Goal: Transaction & Acquisition: Purchase product/service

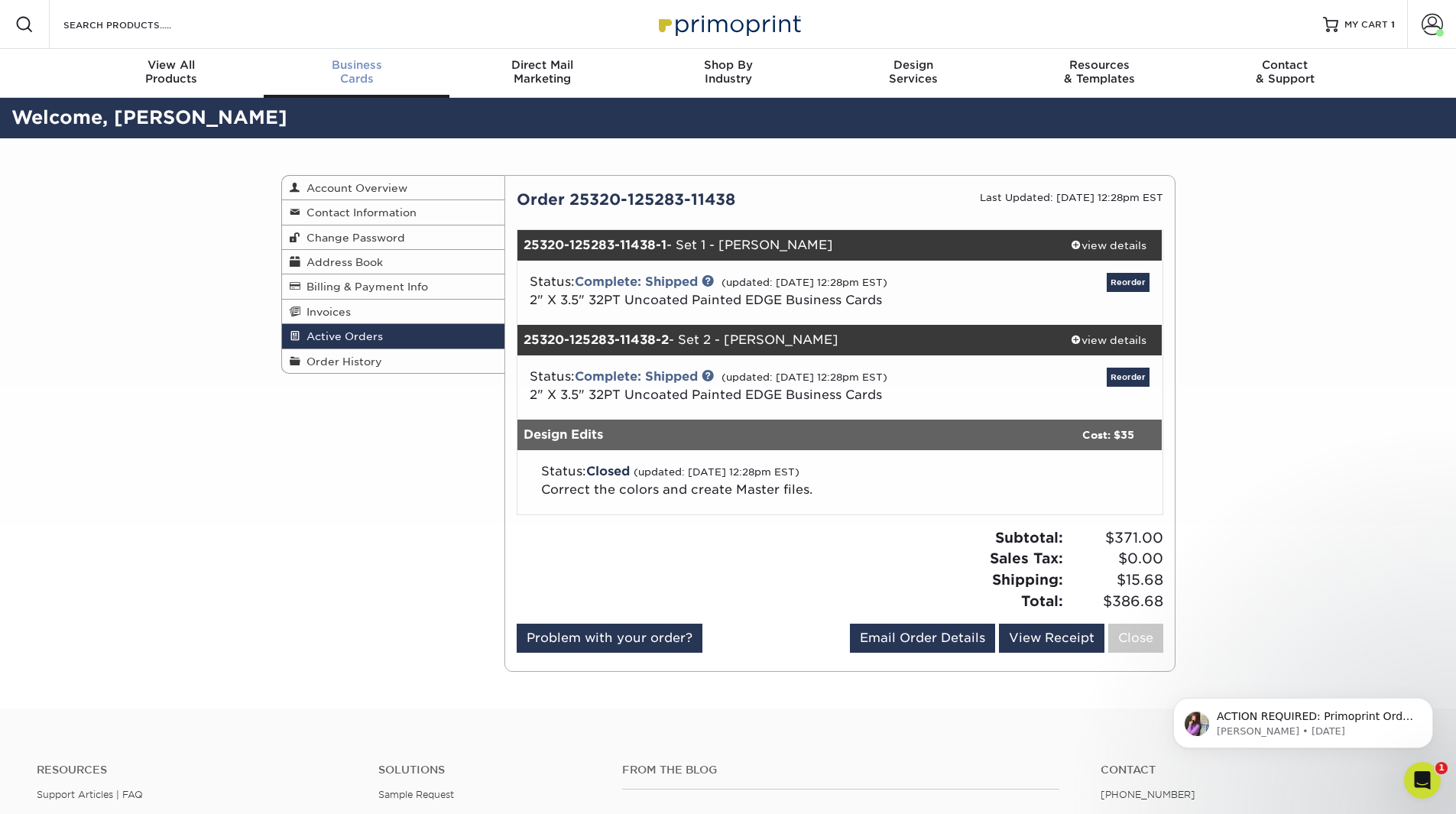
click at [352, 62] on span "Business" at bounding box center [356, 65] width 186 height 14
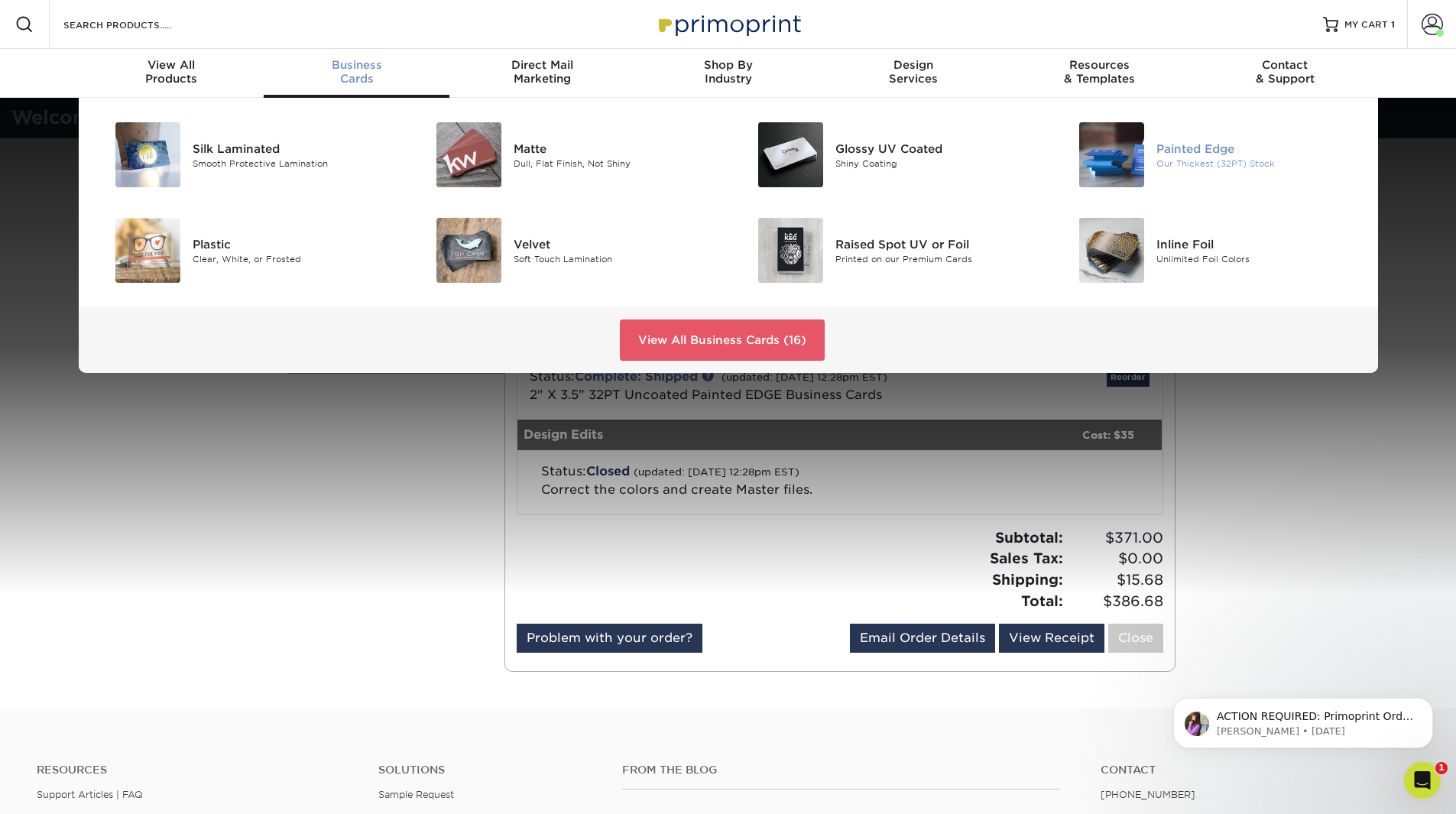
click at [1136, 163] on img at bounding box center [1112, 155] width 65 height 65
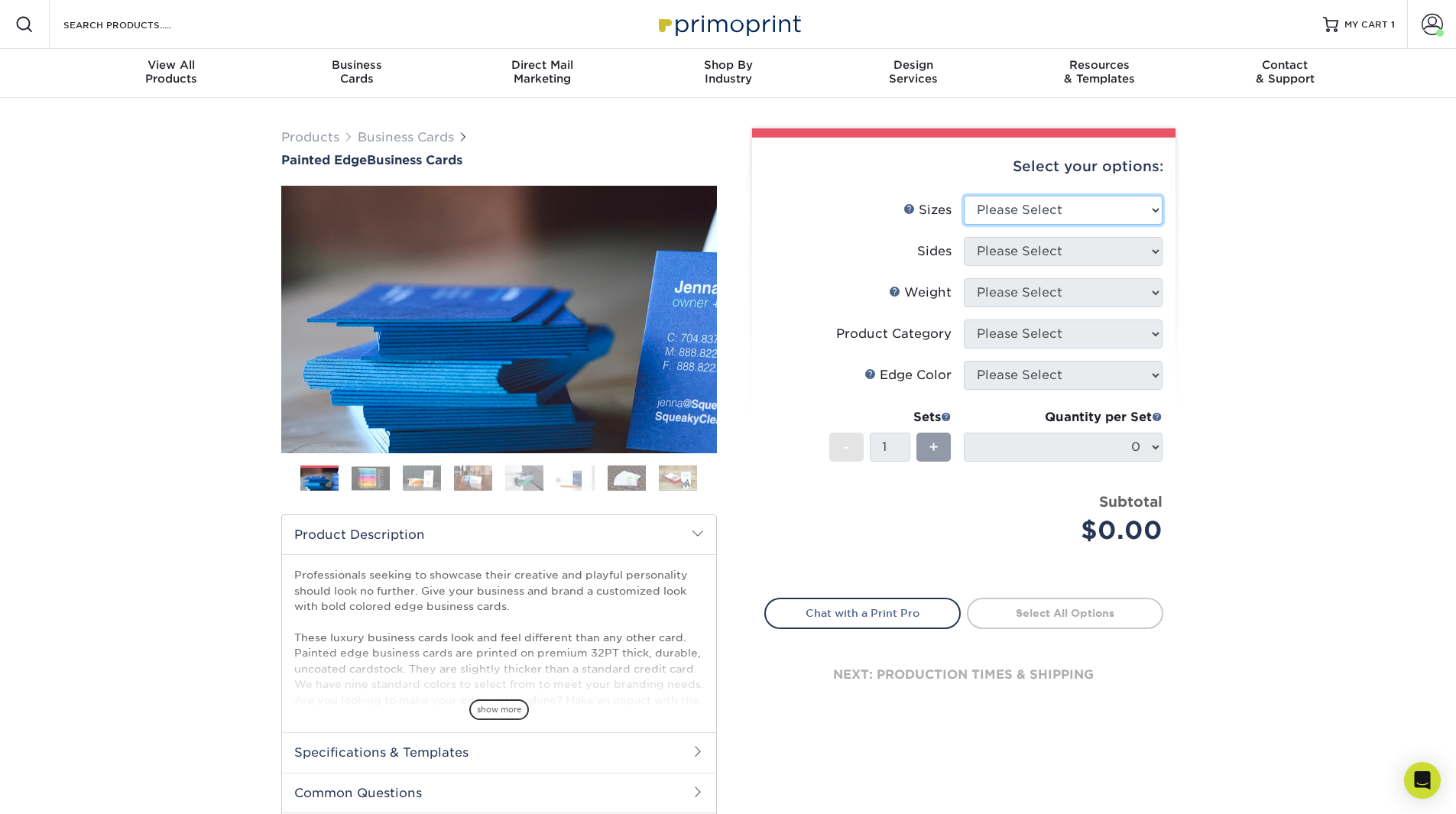
click at [992, 209] on select "Please Select 2" x 3.5" - Standard 2.125" x 3.375" - European 2.5" x 2.5" - Squ…" at bounding box center [1063, 209] width 199 height 29
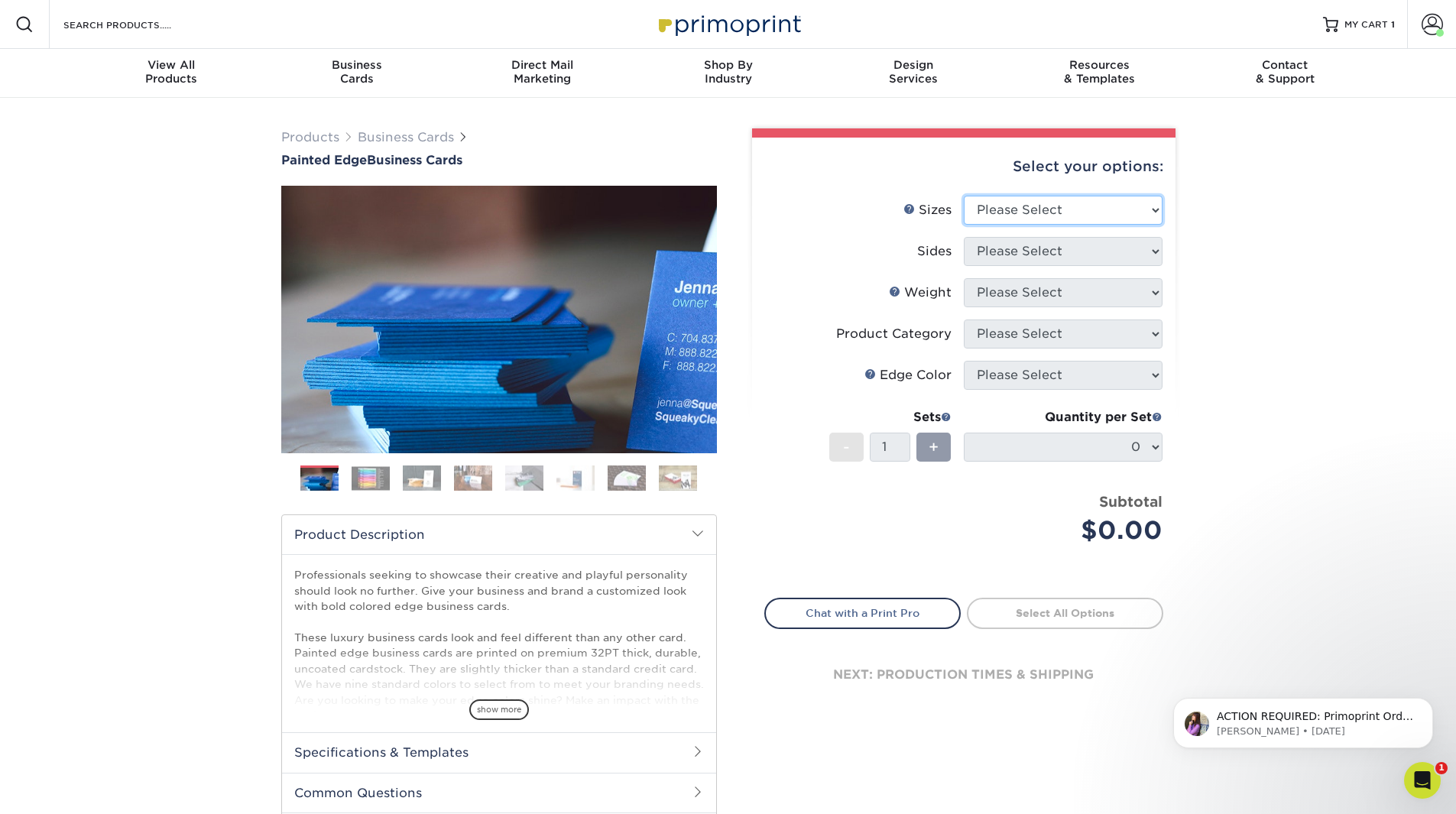
select select "2.00x3.50"
click at [963, 195] on select "Please Select 2" x 3.5" - Standard 2.125" x 3.375" - European 2.5" x 2.5" - Squ…" at bounding box center [1063, 209] width 199 height 29
click at [996, 255] on select "Please Select Print Both Sides Print Front Only" at bounding box center [1063, 251] width 199 height 29
select select "13abbda7-1d64-4f25-8bb2-c179b224825d"
click at [963, 237] on select "Please Select Print Both Sides Print Front Only" at bounding box center [1063, 251] width 199 height 29
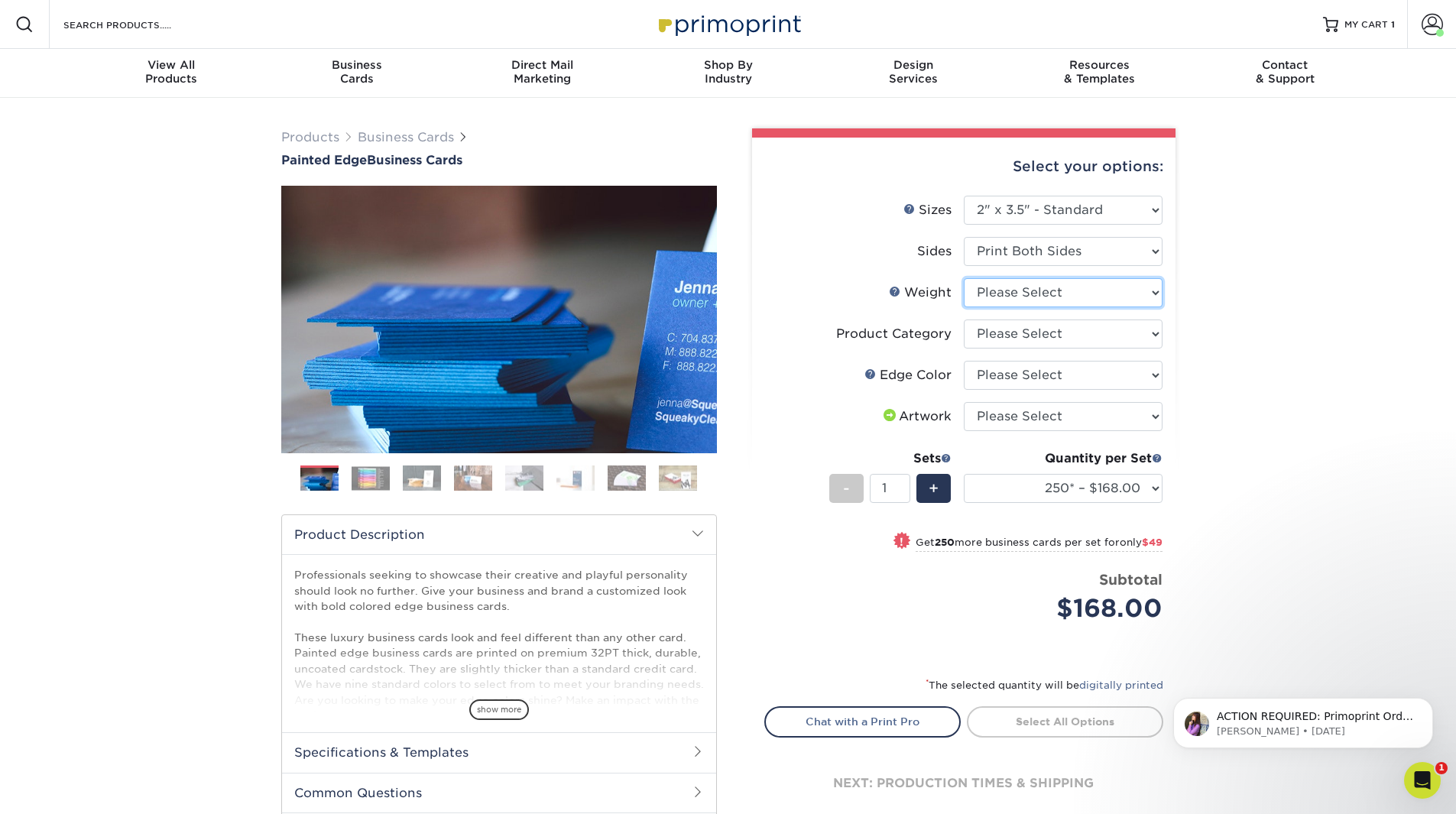
click at [1017, 295] on select "Please Select 32PTUC" at bounding box center [1063, 292] width 199 height 29
select select "32PTUC"
click at [963, 278] on select "Please Select 32PTUC" at bounding box center [1063, 292] width 199 height 29
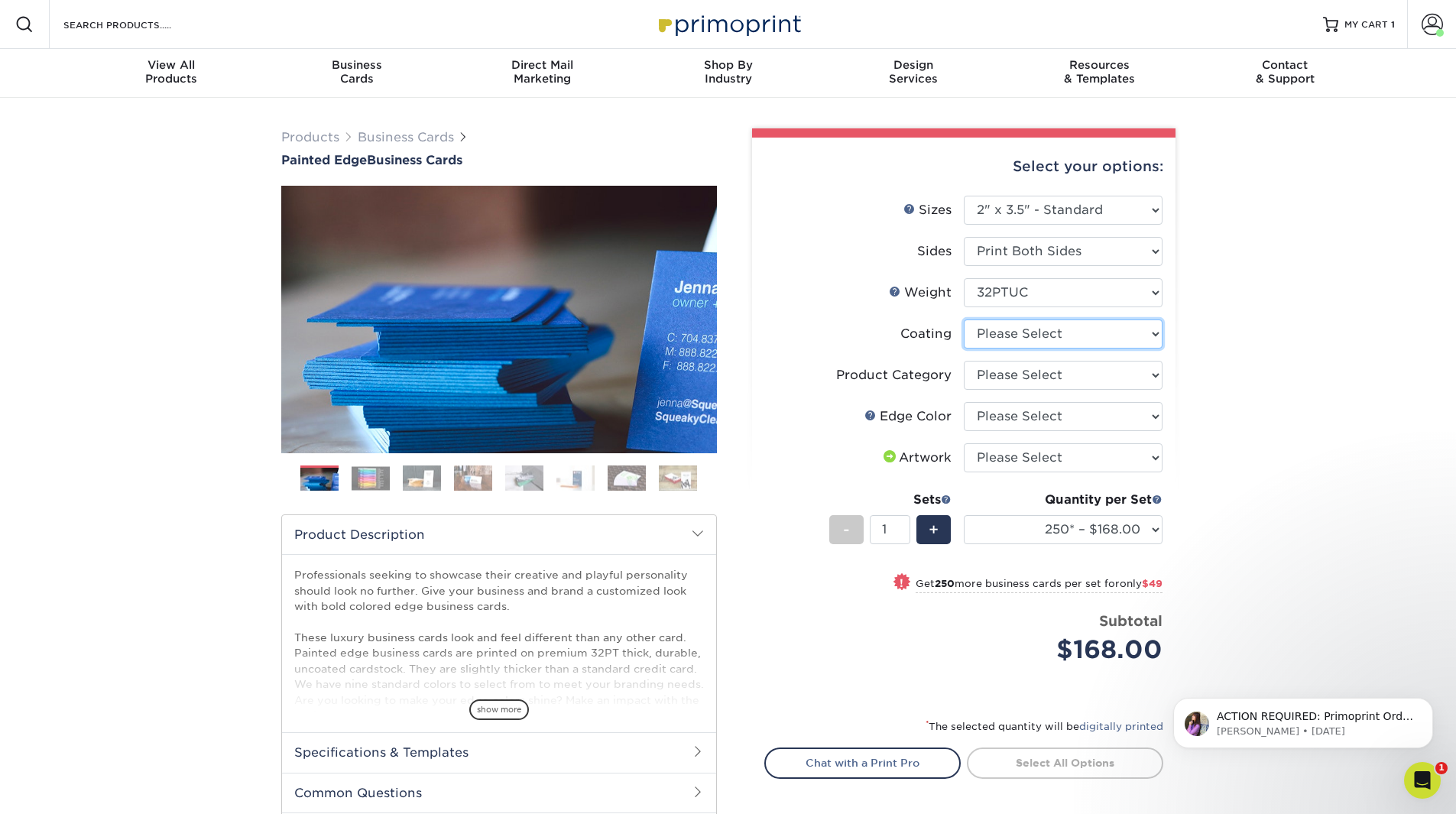
click at [1005, 338] on select at bounding box center [1063, 334] width 199 height 29
click at [963, 320] on select at bounding box center [1063, 334] width 199 height 29
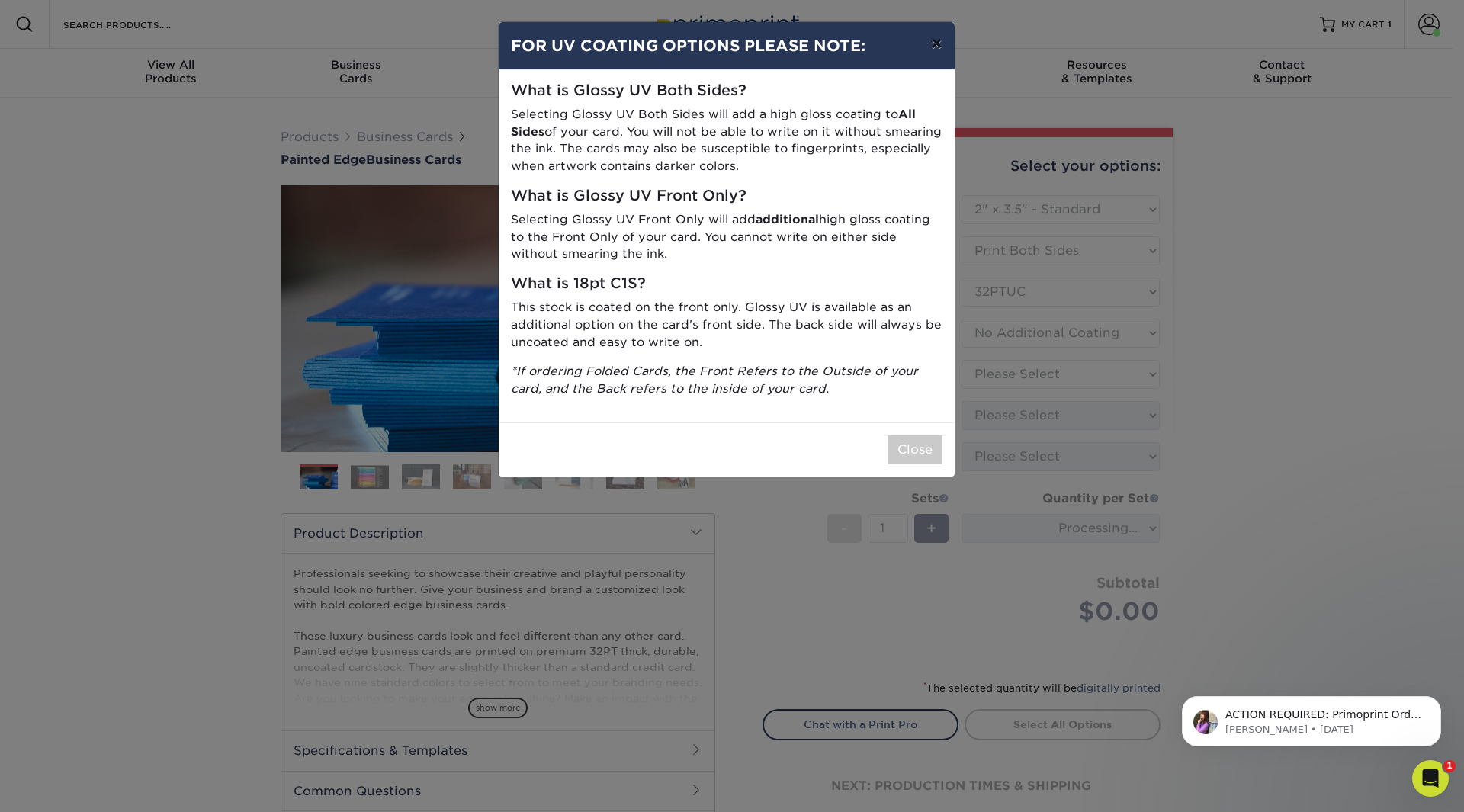
click at [935, 41] on button "×" at bounding box center [936, 42] width 35 height 42
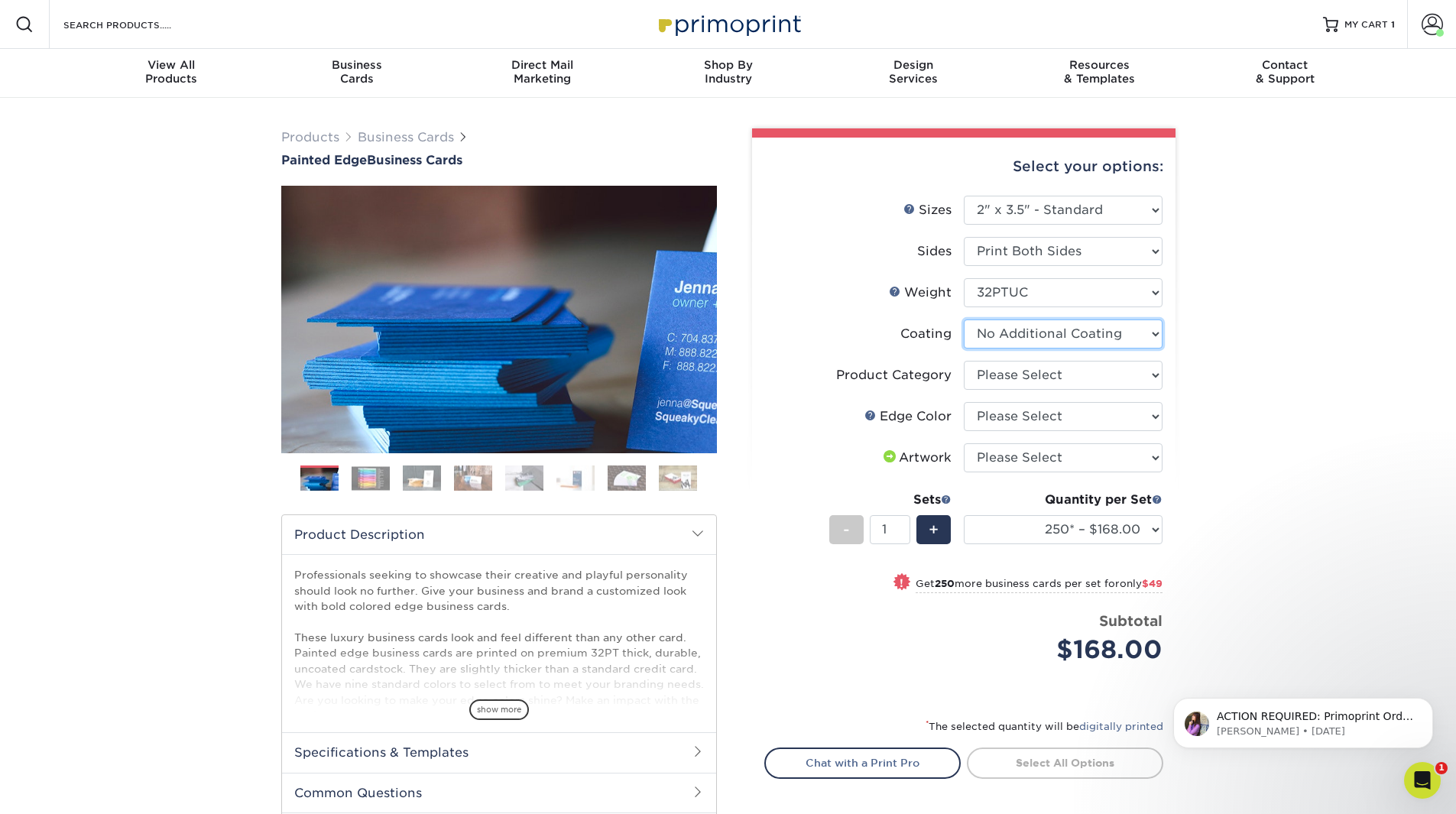
click at [1013, 331] on select at bounding box center [1063, 334] width 199 height 29
select select "-1"
click at [963, 320] on select at bounding box center [1063, 334] width 199 height 29
select select
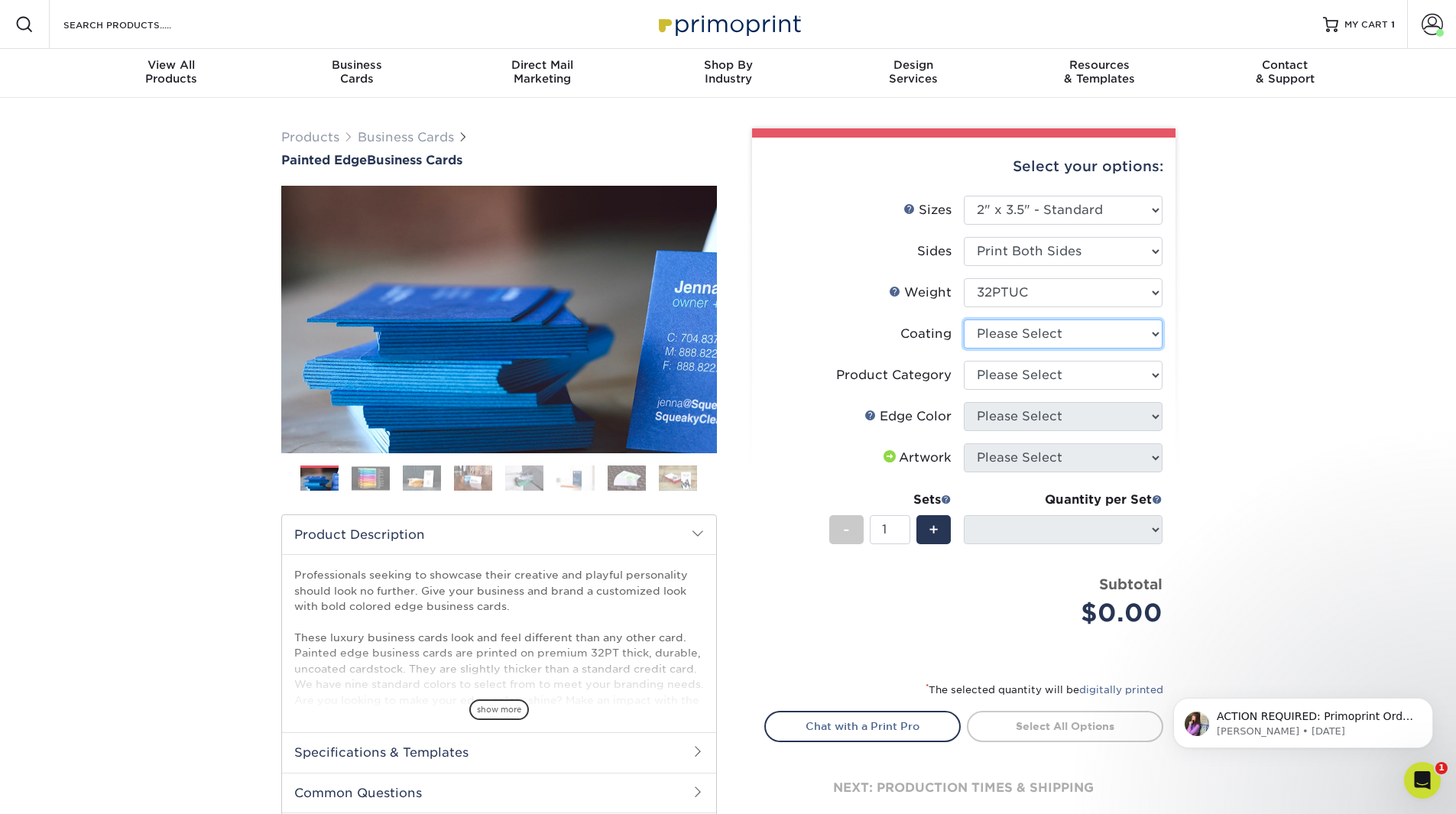
click at [1004, 337] on select at bounding box center [1063, 334] width 199 height 29
select select "3e7618de-abca-4bda-9f97-8b9129e913d8"
click at [963, 320] on select at bounding box center [1063, 334] width 199 height 29
select select "-1"
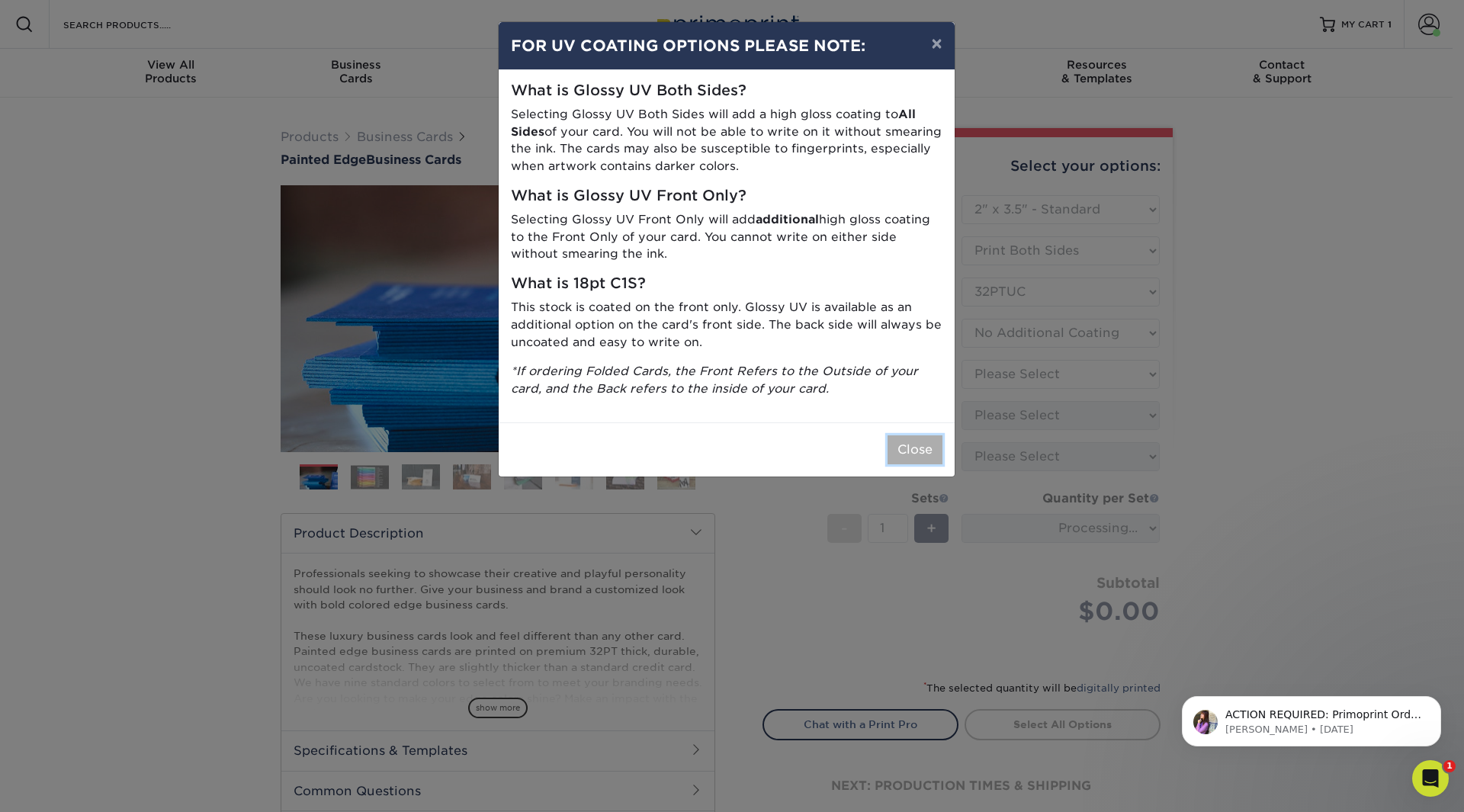
click at [920, 448] on button "Close" at bounding box center [915, 450] width 55 height 29
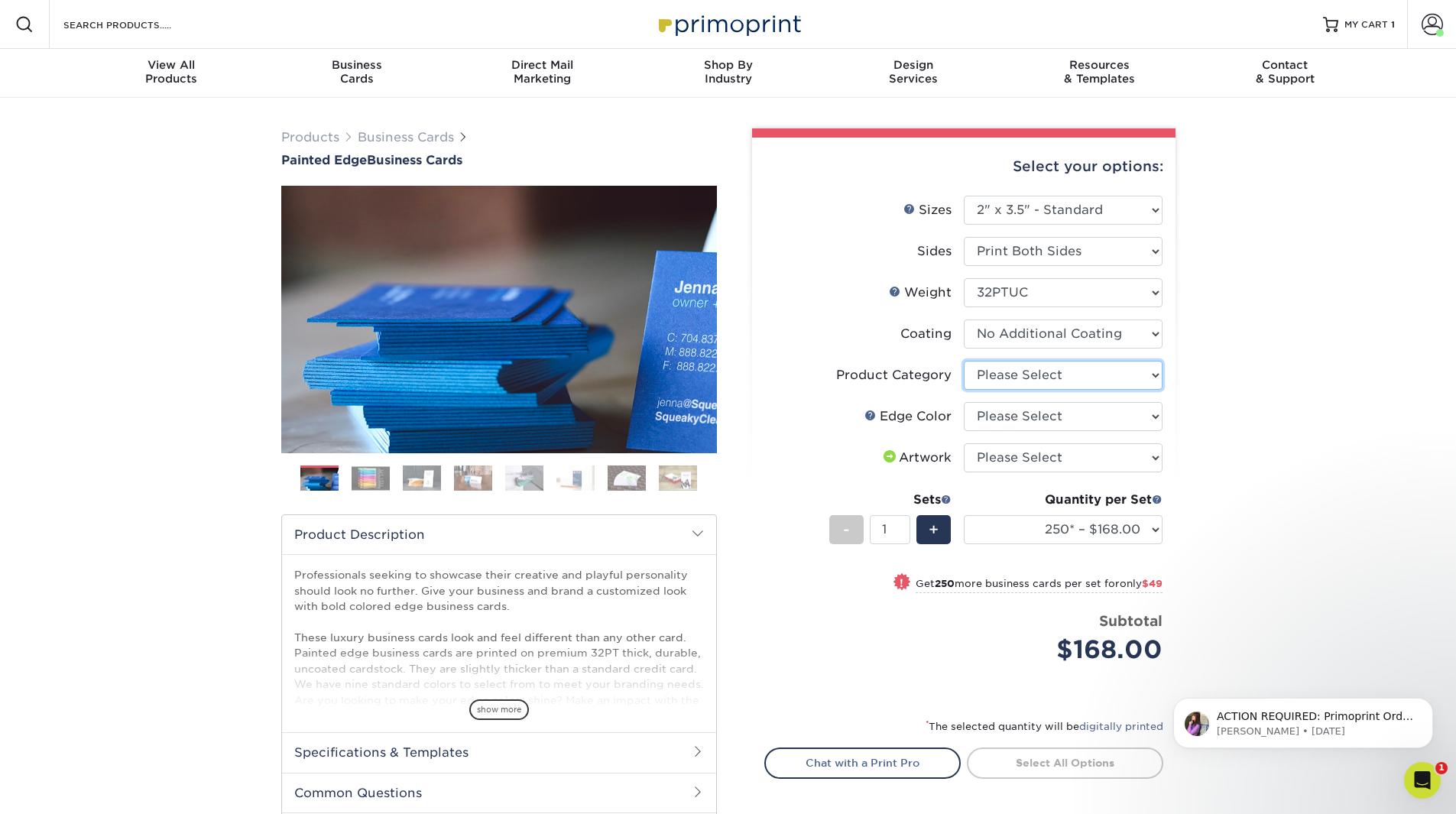
click at [1022, 372] on select "Please Select Business Cards" at bounding box center [1063, 374] width 199 height 29
select select "3b5148f1-0588-4f88-a218-97bcfdce65c1"
click at [963, 360] on select "Please Select Business Cards" at bounding box center [1063, 374] width 199 height 29
click at [1013, 421] on select "Please Select Charcoal Black Brown Blue Pearlescent Blue Pearlescent Gold Pearl…" at bounding box center [1063, 416] width 199 height 29
select select "84f43a64-87e1-46ad-aba1-d69946adcbfc"
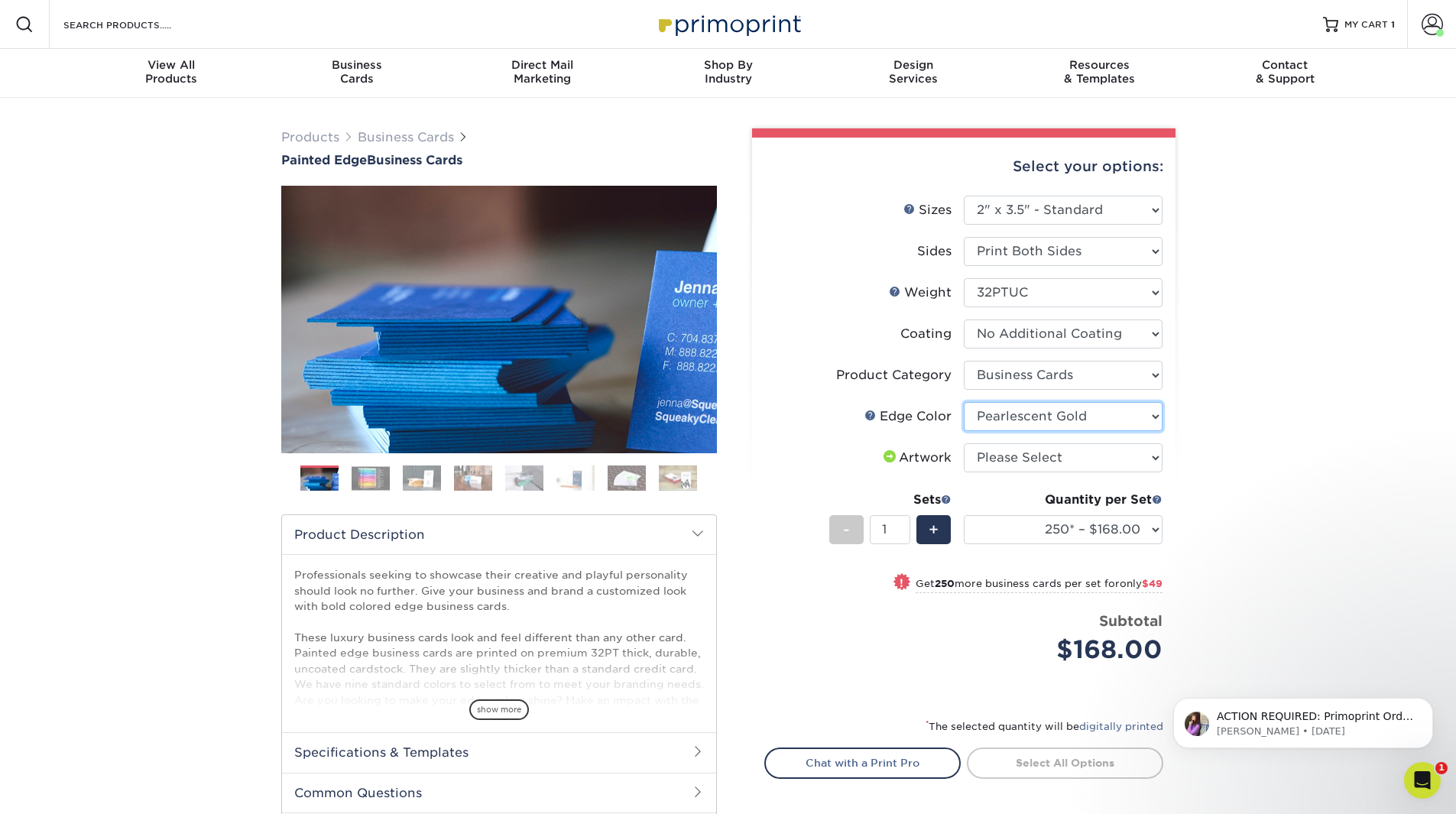
click at [963, 402] on select "Please Select Charcoal Black Brown Blue Pearlescent Blue Pearlescent Gold Pearl…" at bounding box center [1063, 416] width 199 height 29
click at [1005, 463] on select "Please Select I will upload files I need a design - $100" at bounding box center [1063, 457] width 199 height 29
select select "upload"
click at [963, 443] on select "Please Select I will upload files I need a design - $100" at bounding box center [1063, 457] width 199 height 29
click at [945, 639] on div "Price per set $168.00" at bounding box center [864, 640] width 199 height 58
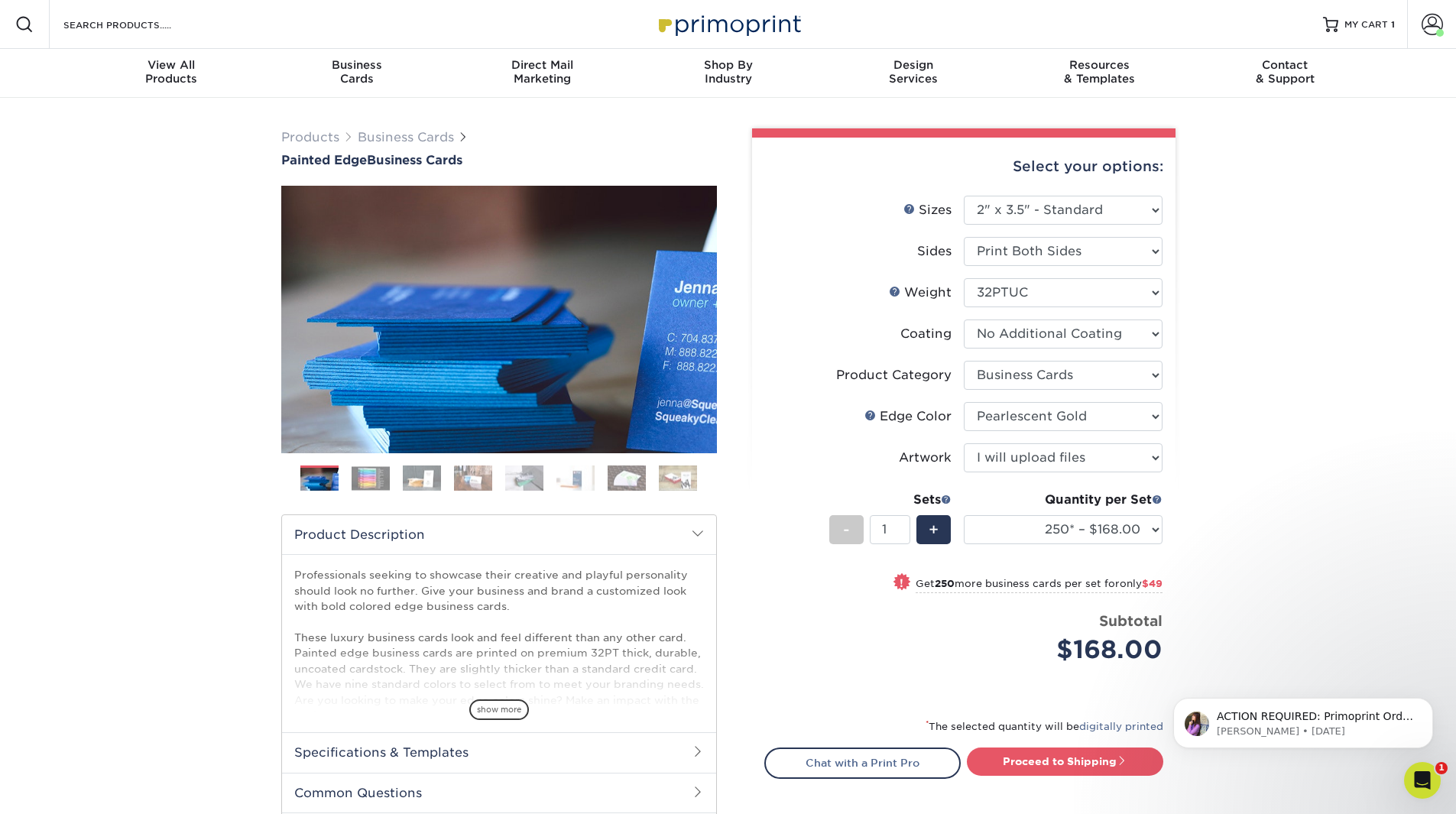
scroll to position [306, 0]
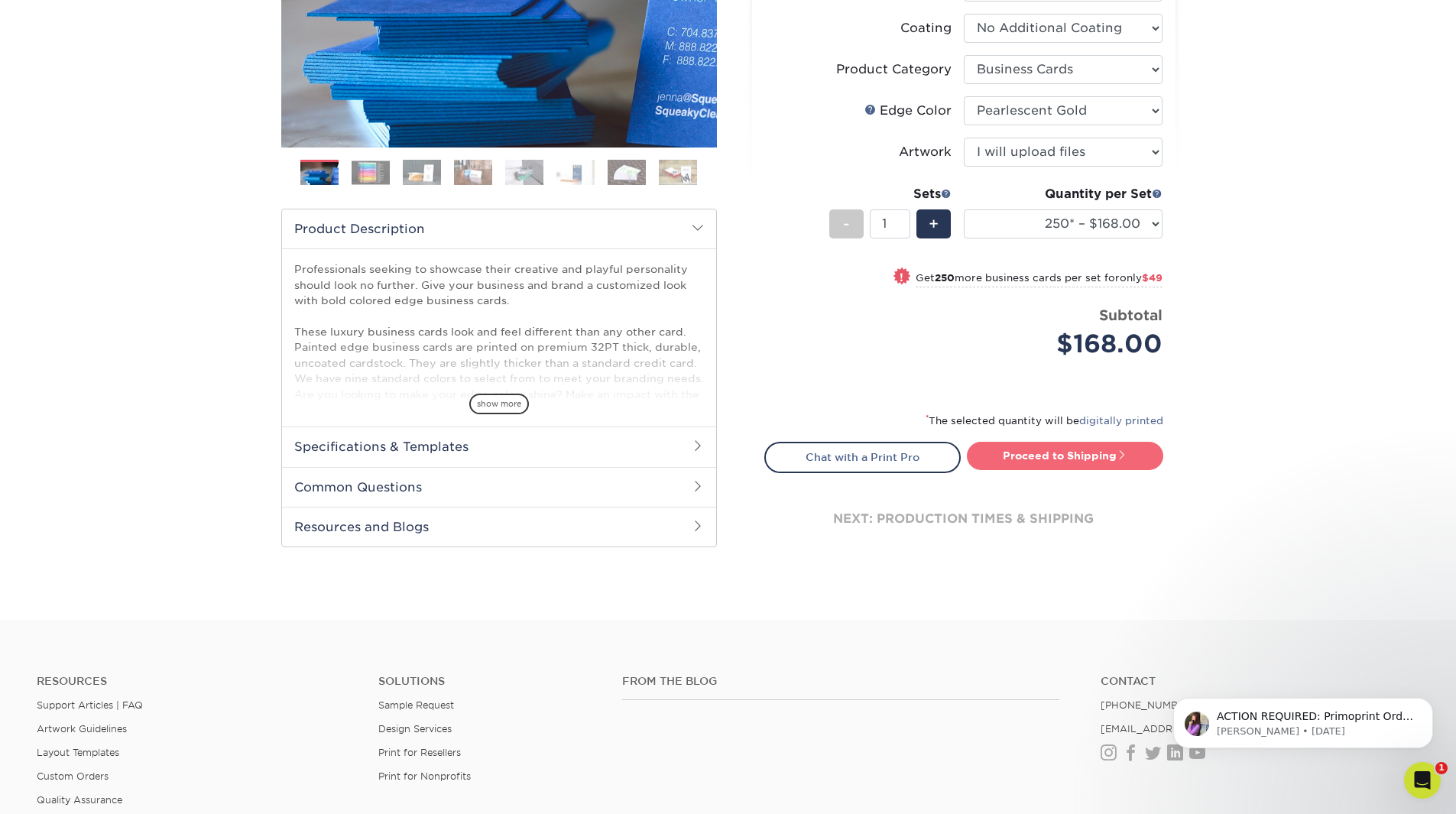
click at [1064, 457] on link "Proceed to Shipping" at bounding box center [1065, 455] width 196 height 27
type input "Set 1"
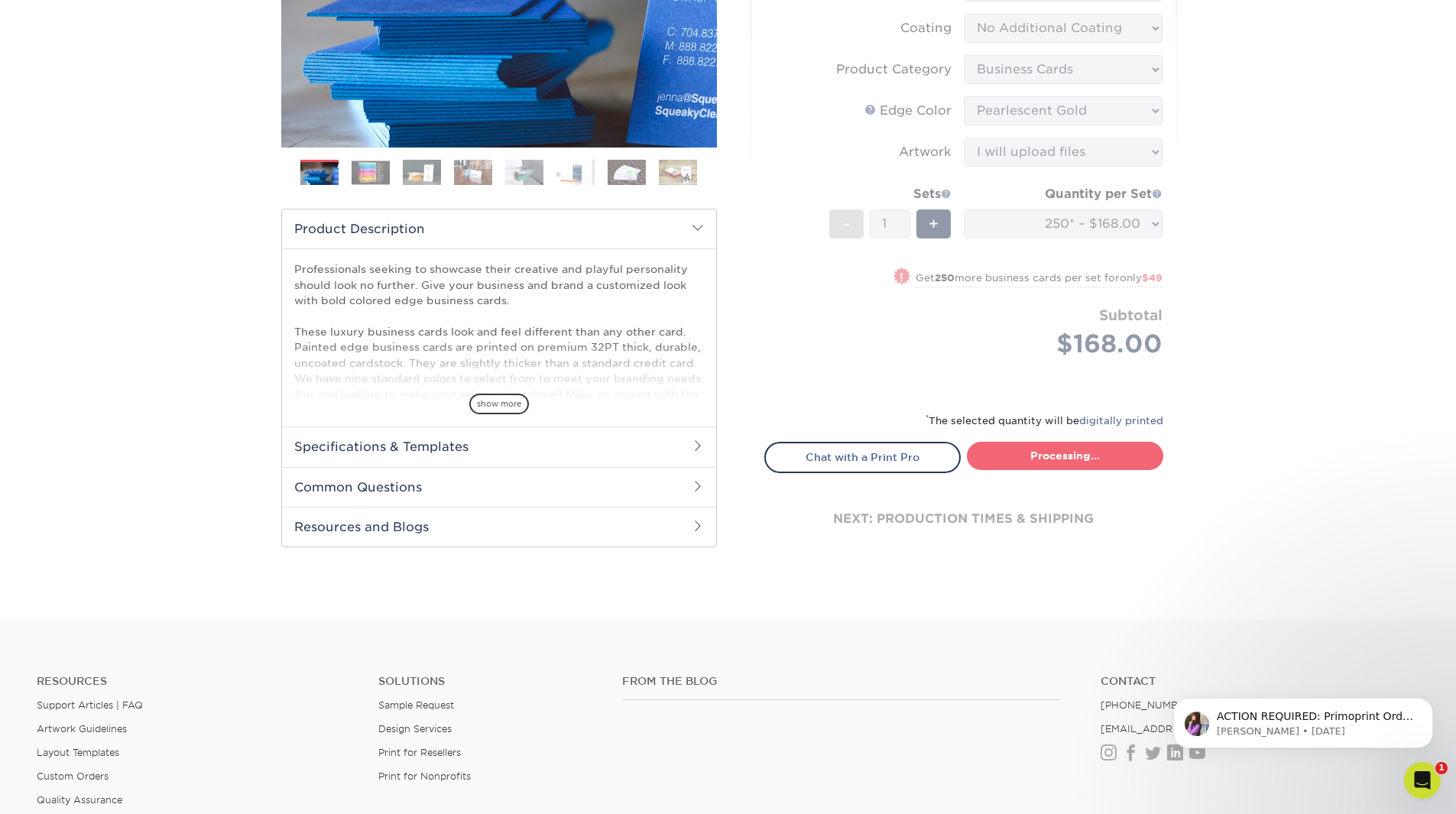
select select "b1d50ed3-fc81-464d-a1d8-d1915fbce704"
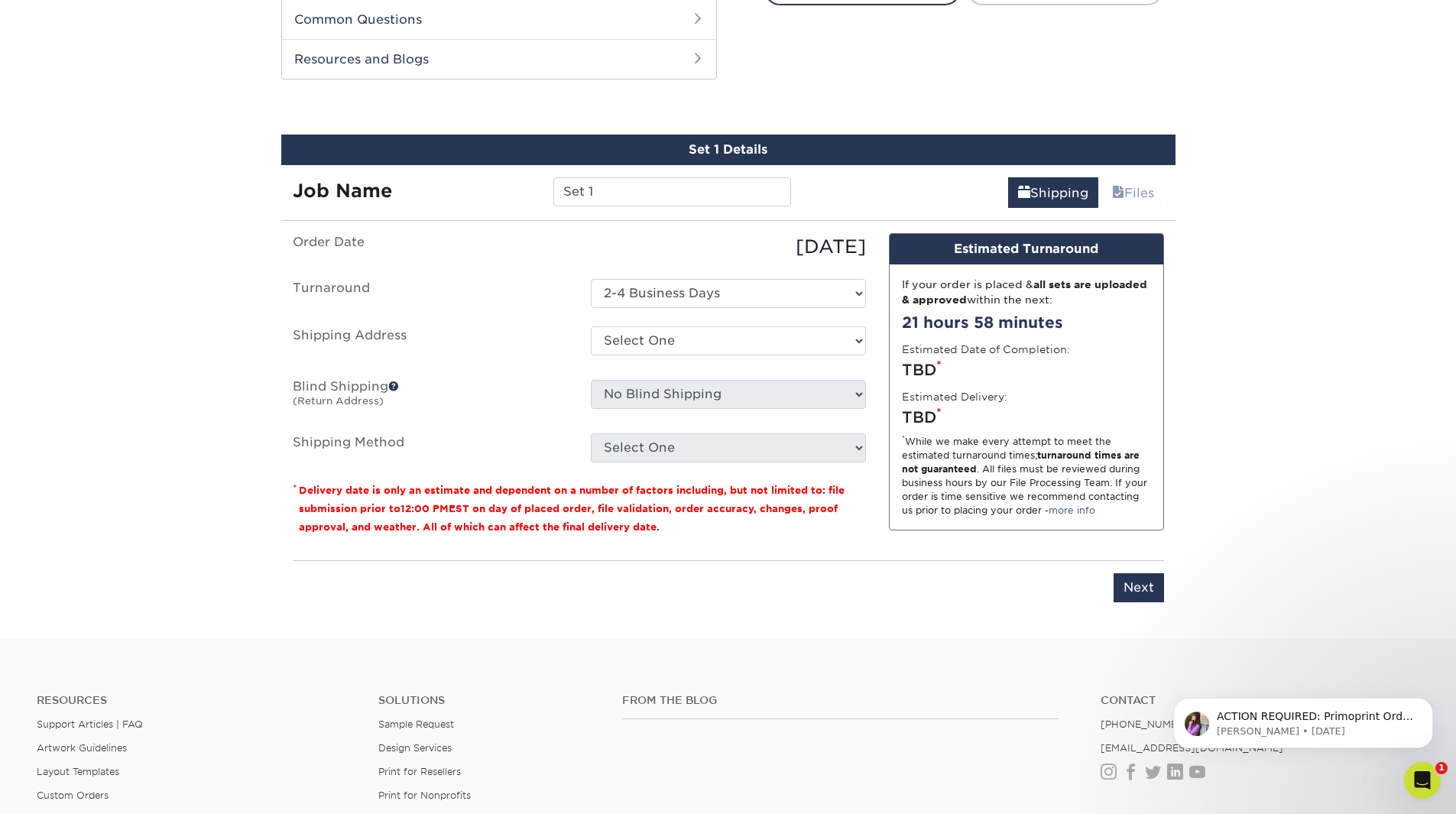
scroll to position [789, 0]
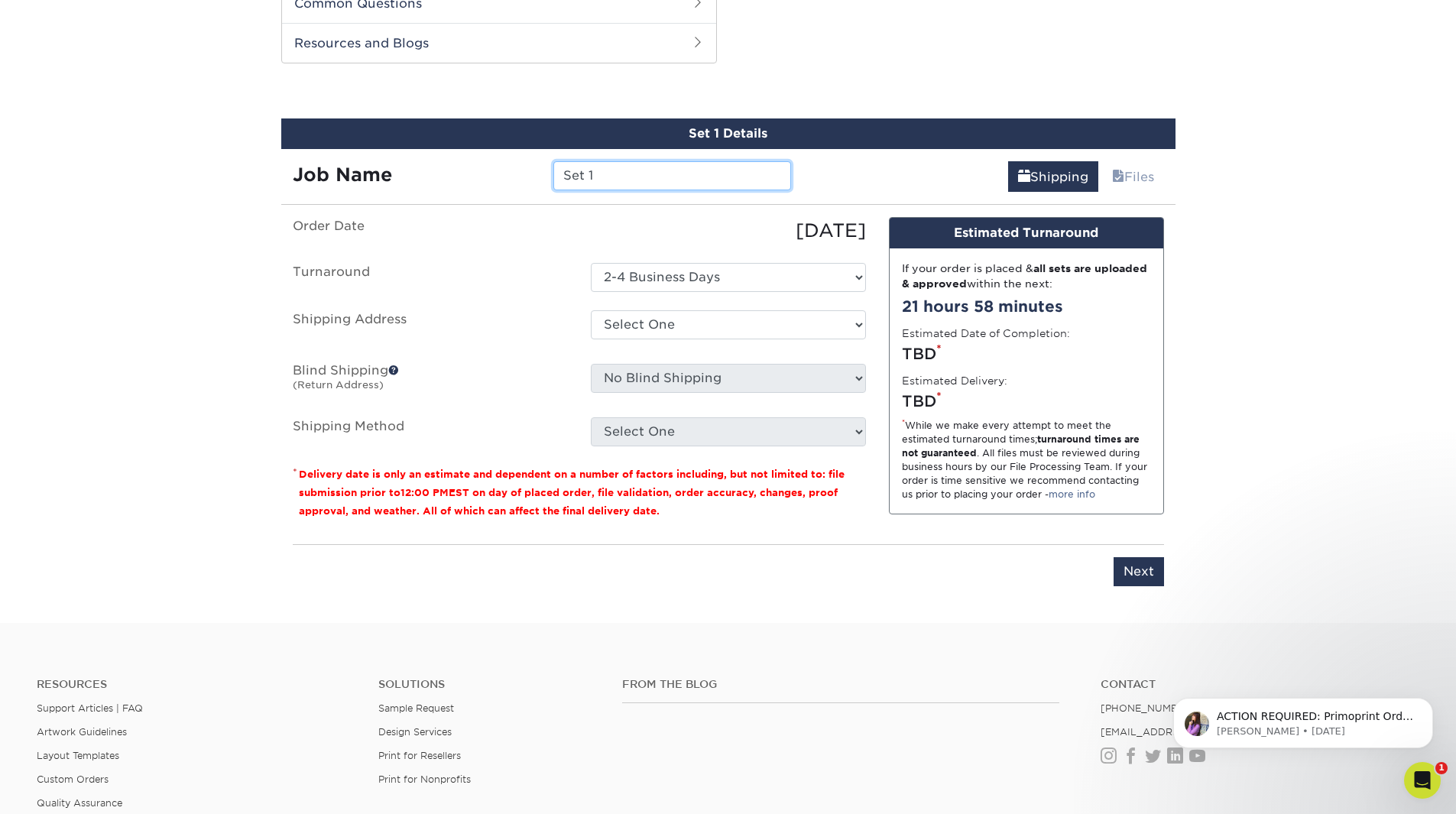
drag, startPoint x: 609, startPoint y: 174, endPoint x: 465, endPoint y: 155, distance: 145.2
click at [477, 158] on div "Job Name Set 1" at bounding box center [542, 170] width 522 height 42
type input "[PERSON_NAME]"
click at [610, 334] on select "Select One [PERSON_NAME] [PERSON_NAME] Yale [PERSON_NAME] + Add New Address" at bounding box center [728, 324] width 276 height 29
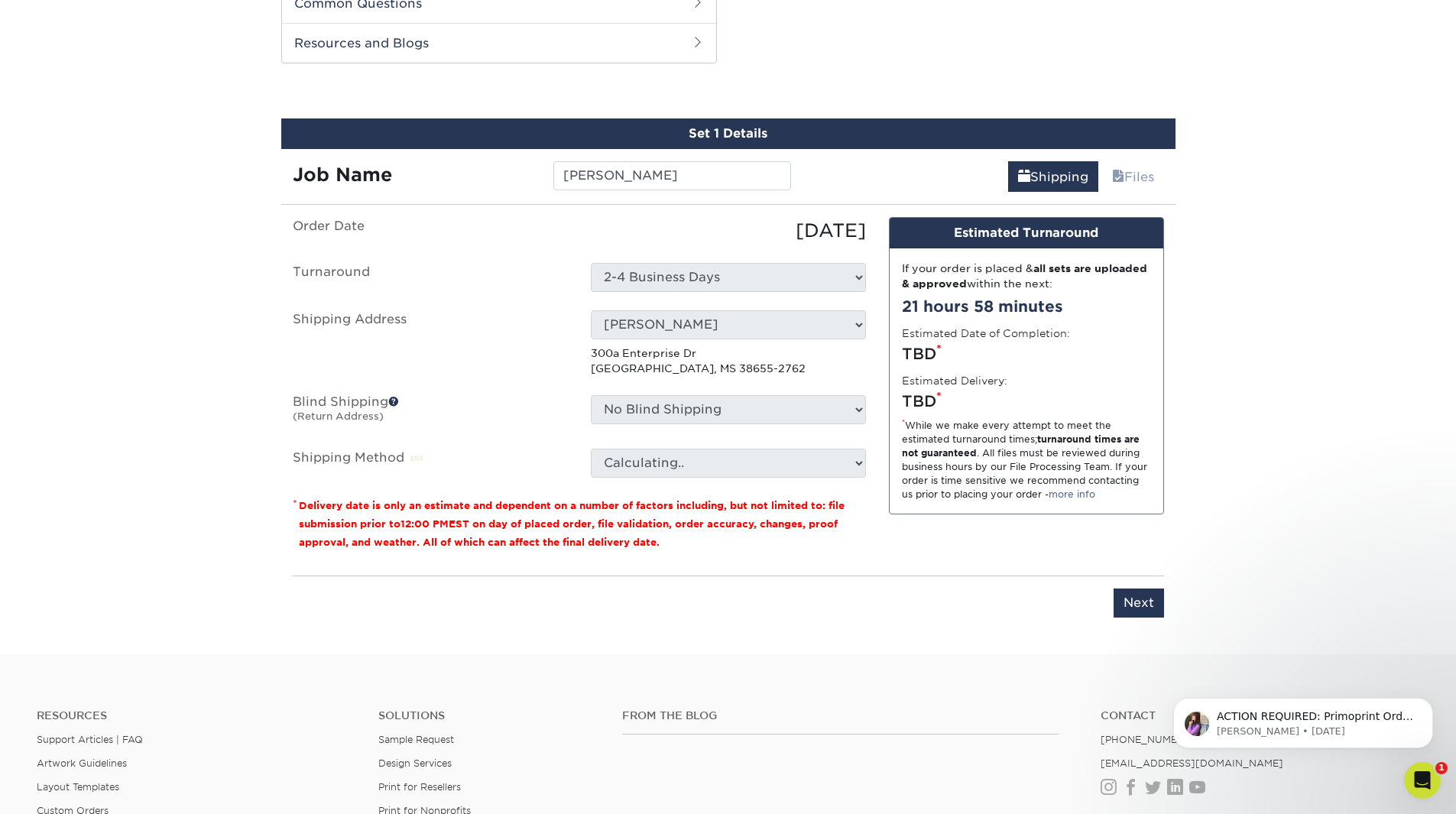
click at [841, 330] on select "Select One [PERSON_NAME] [PERSON_NAME] Yale [PERSON_NAME] + Add New Address" at bounding box center [728, 324] width 276 height 29
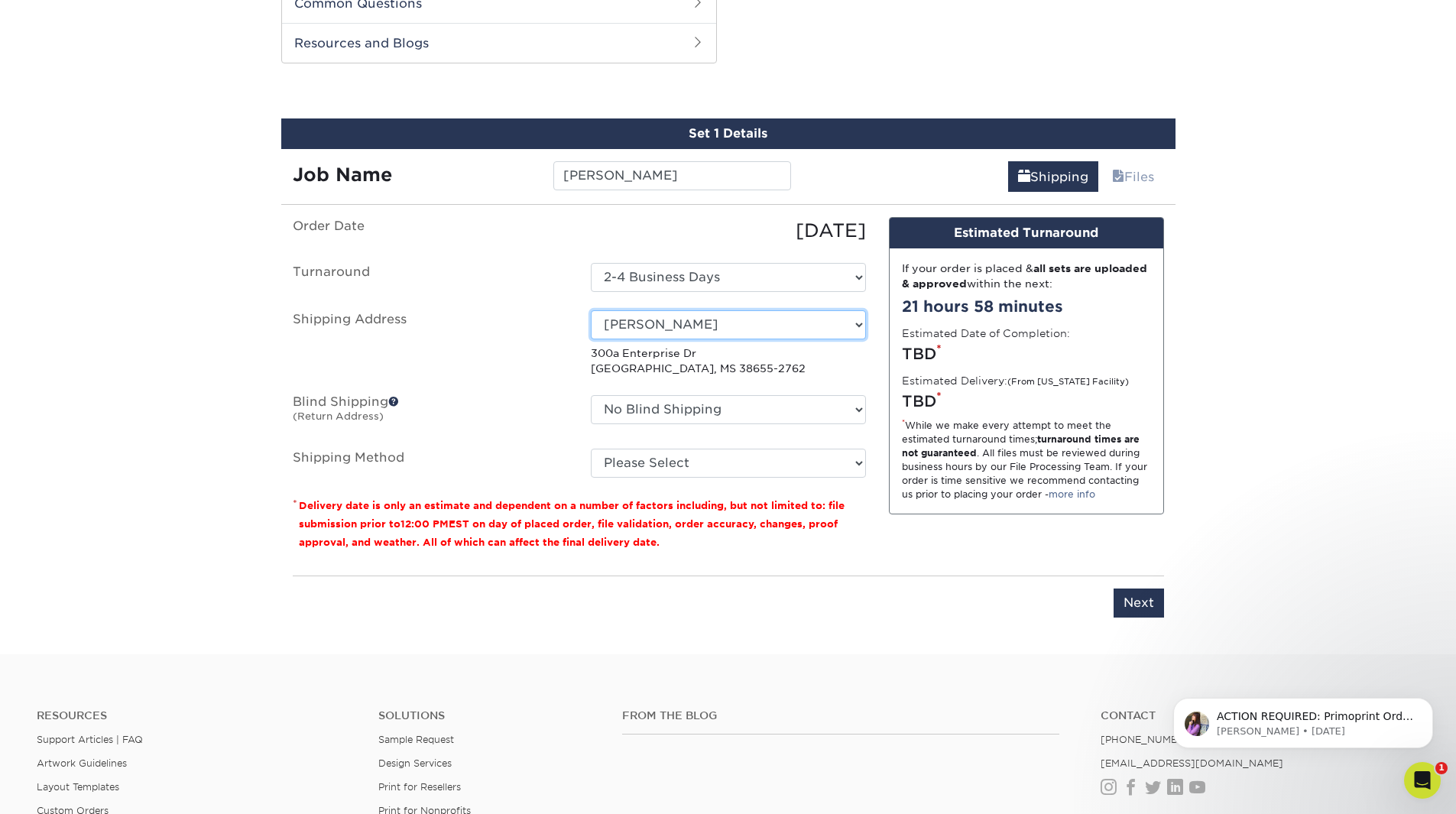
click at [845, 329] on select "Select One [PERSON_NAME] [PERSON_NAME] Yale [PERSON_NAME] + Add New Address" at bounding box center [728, 324] width 276 height 29
select select "newaddress"
click at [591, 310] on select "Select One [PERSON_NAME] [PERSON_NAME] Yale [PERSON_NAME] + Add New Address" at bounding box center [728, 324] width 276 height 29
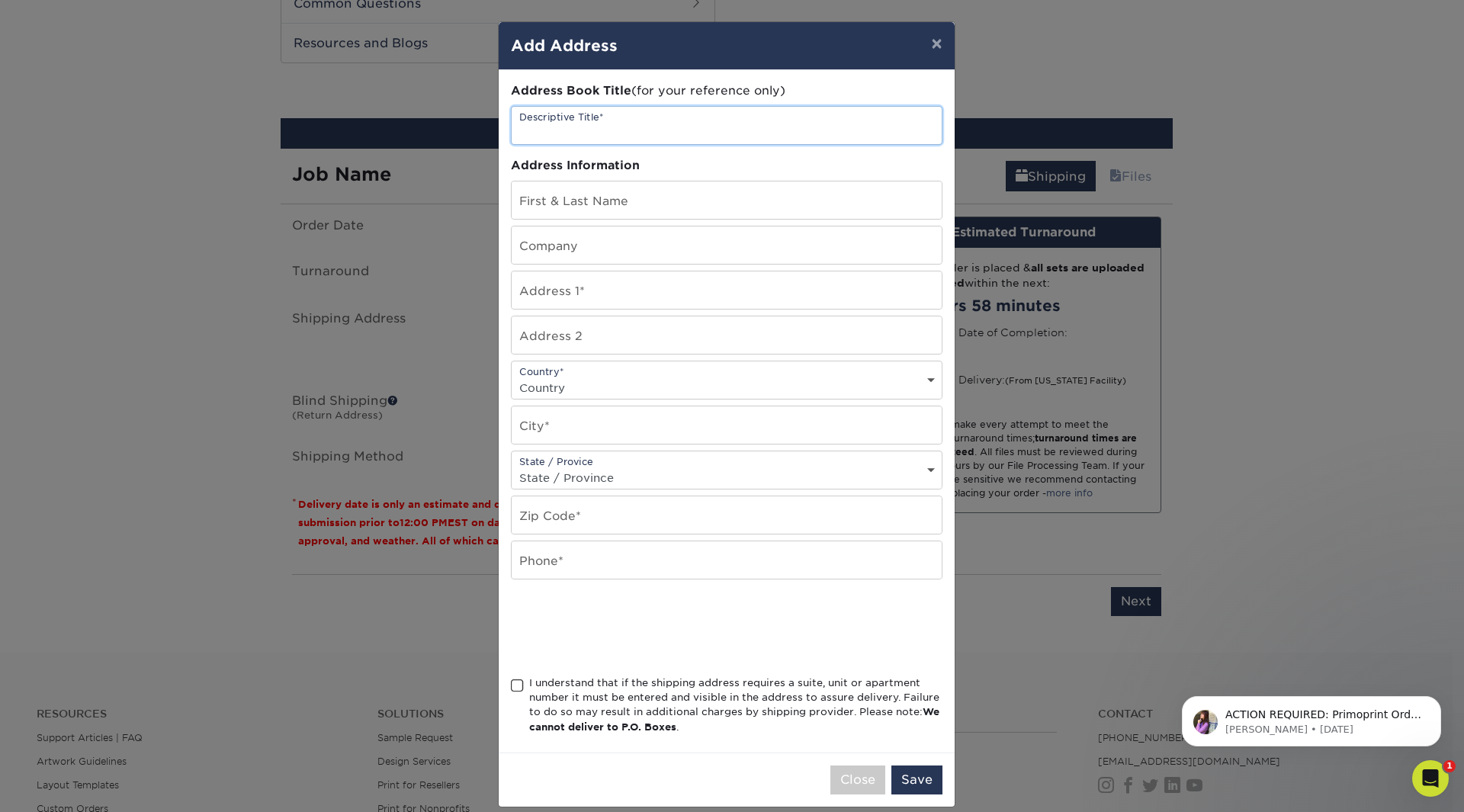
click at [550, 132] on input "text" at bounding box center [727, 125] width 430 height 38
type input "[PERSON_NAME]"
click at [555, 197] on input "text" at bounding box center [727, 200] width 430 height 38
type input "[PERSON_NAME]"
click at [566, 250] on input "text" at bounding box center [727, 246] width 430 height 38
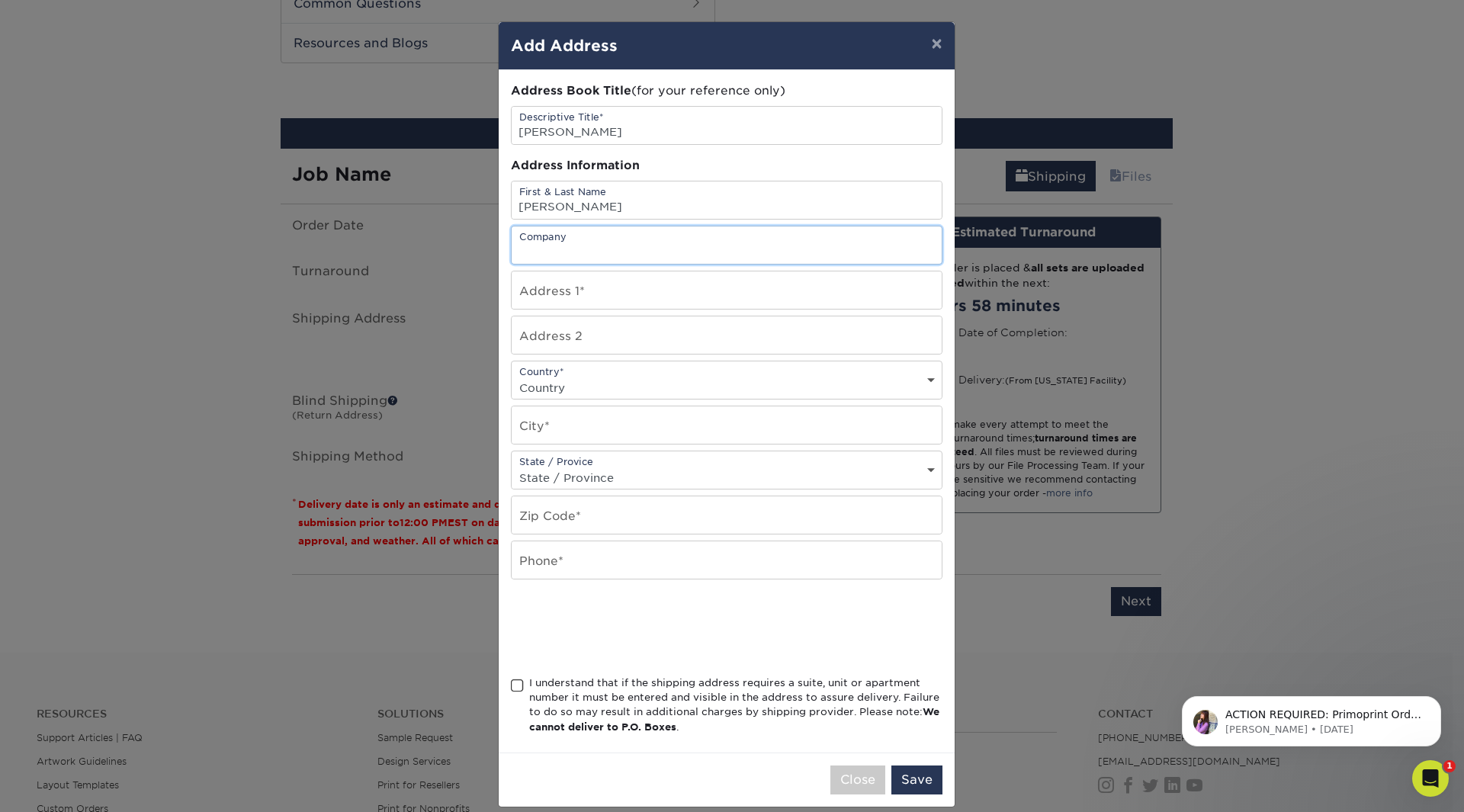
type input "[PERSON_NAME]"
click at [539, 298] on input "text" at bounding box center [727, 290] width 430 height 38
type input "[STREET_ADDRESS]"
click at [544, 387] on select "Country [GEOGRAPHIC_DATA] [GEOGRAPHIC_DATA] ----------------------------- [GEOG…" at bounding box center [727, 387] width 430 height 22
select select "US"
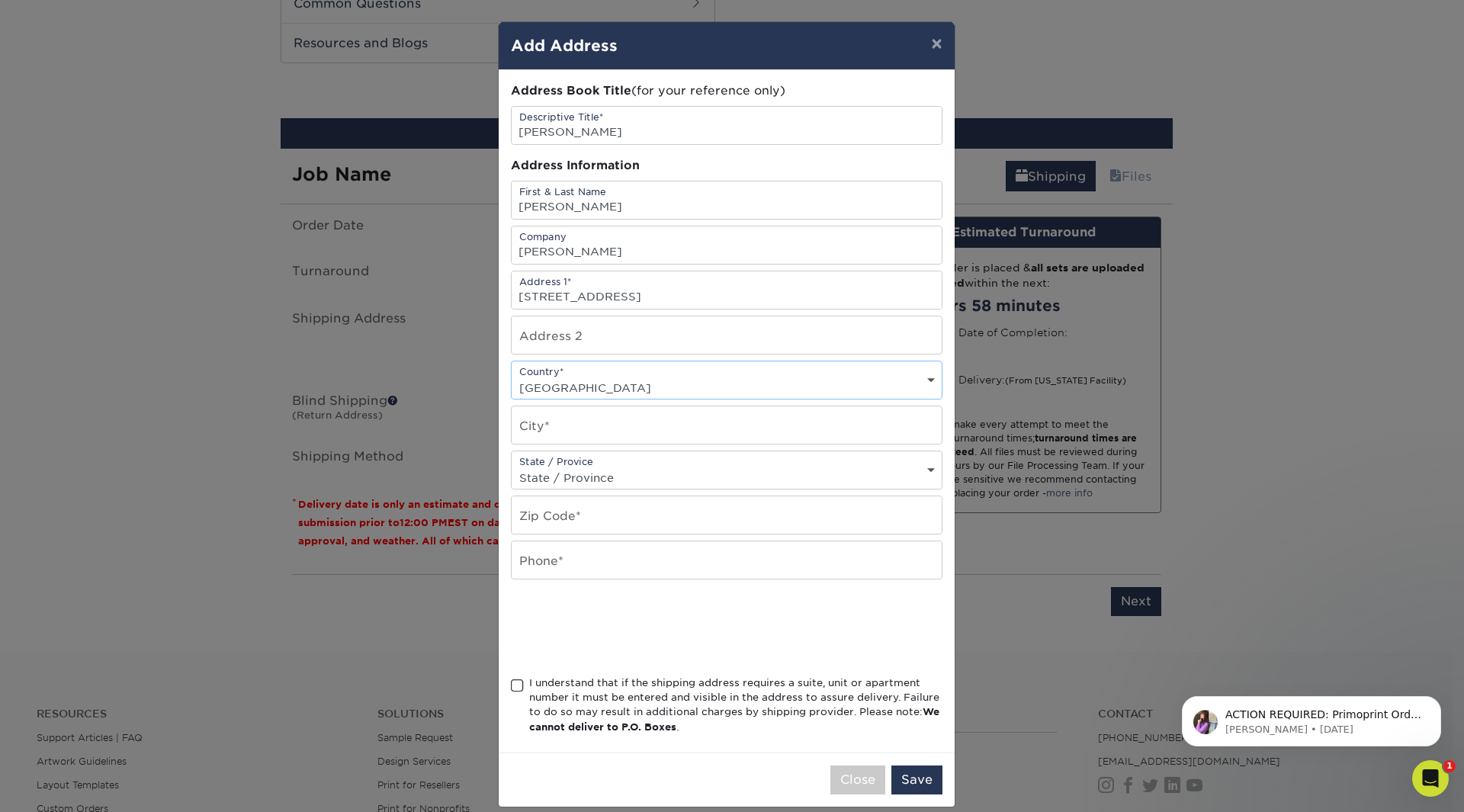
click at [512, 376] on select "Country [GEOGRAPHIC_DATA] [GEOGRAPHIC_DATA] ----------------------------- [GEOG…" at bounding box center [727, 387] width 430 height 22
click at [549, 418] on input "text" at bounding box center [727, 425] width 430 height 38
type input "[GEOGRAPHIC_DATA]"
click at [556, 477] on select "State / Province [US_STATE] [US_STATE] [US_STATE] [US_STATE] [US_STATE] [US_STA…" at bounding box center [727, 477] width 430 height 22
select select "MS"
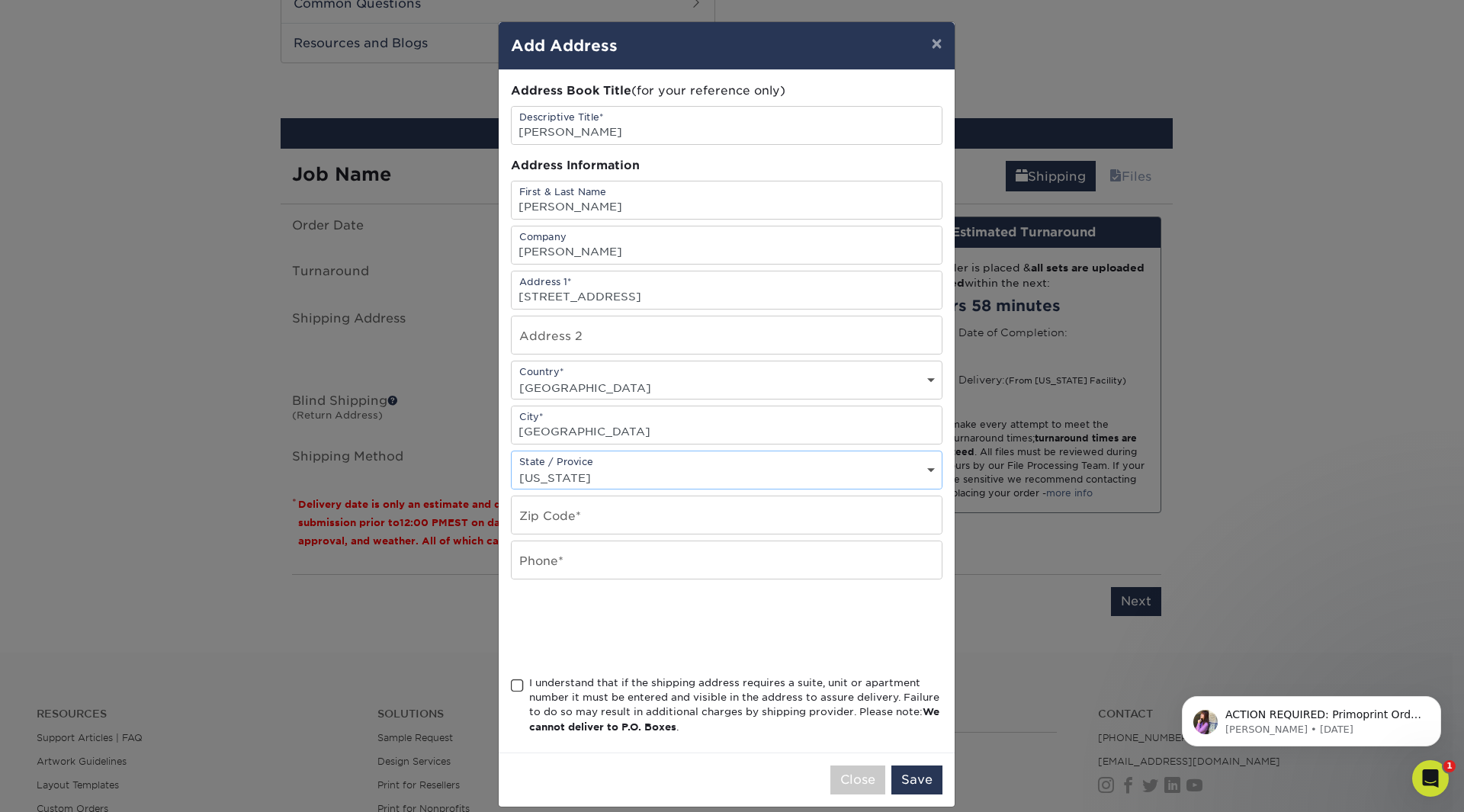
click at [512, 467] on select "State / Province [US_STATE] [US_STATE] [US_STATE] [US_STATE] [US_STATE] [US_STA…" at bounding box center [727, 477] width 430 height 22
click at [539, 507] on input "text" at bounding box center [727, 515] width 430 height 38
type input "38655"
click at [573, 561] on input "text" at bounding box center [727, 560] width 430 height 38
type input "6628234722"
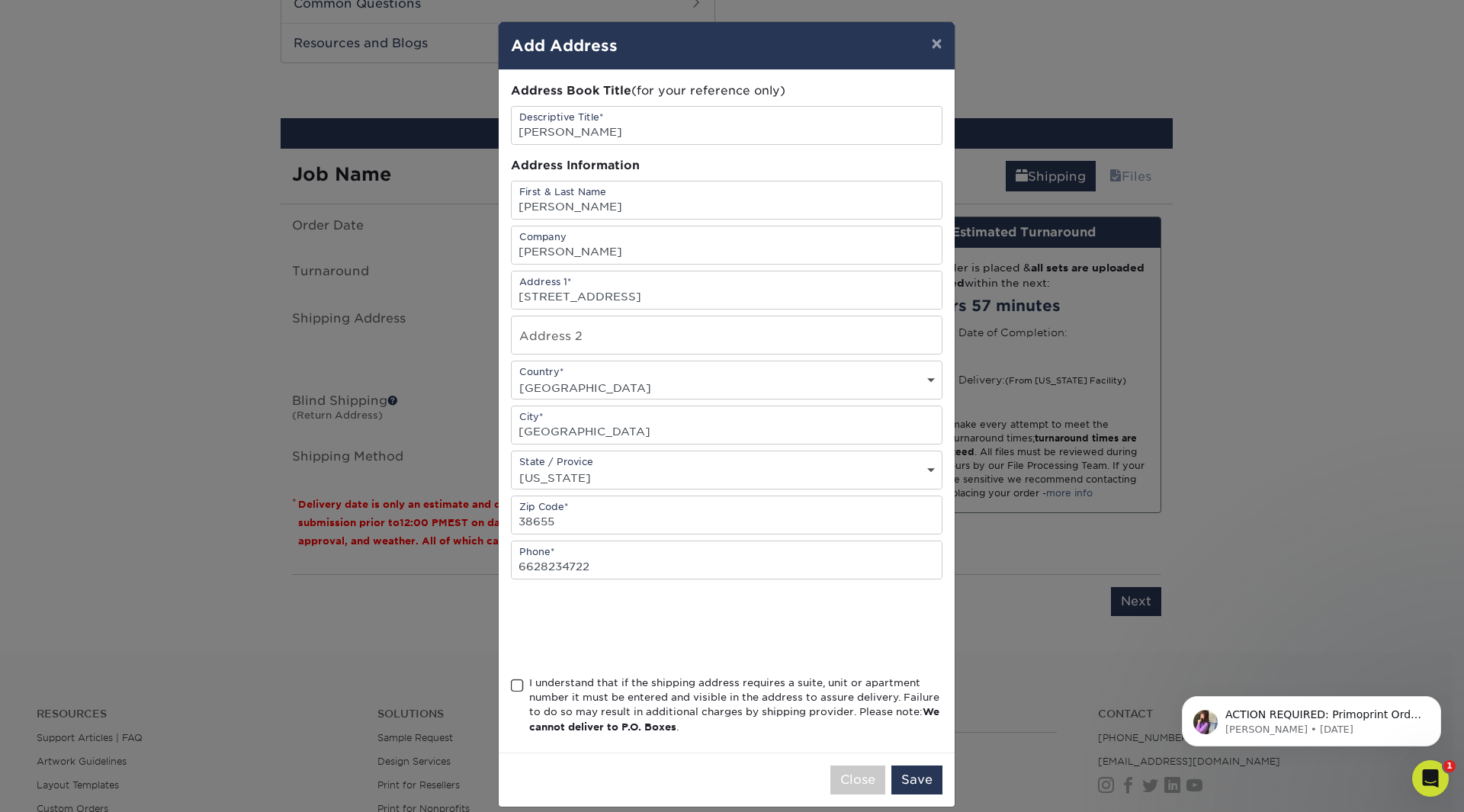
click at [512, 687] on span at bounding box center [518, 685] width 13 height 14
click at [0, 0] on input "I understand that if the shipping address requires a suite, unit or apartment n…" at bounding box center [0, 0] width 0 height 0
click at [910, 783] on button "Save" at bounding box center [917, 779] width 51 height 29
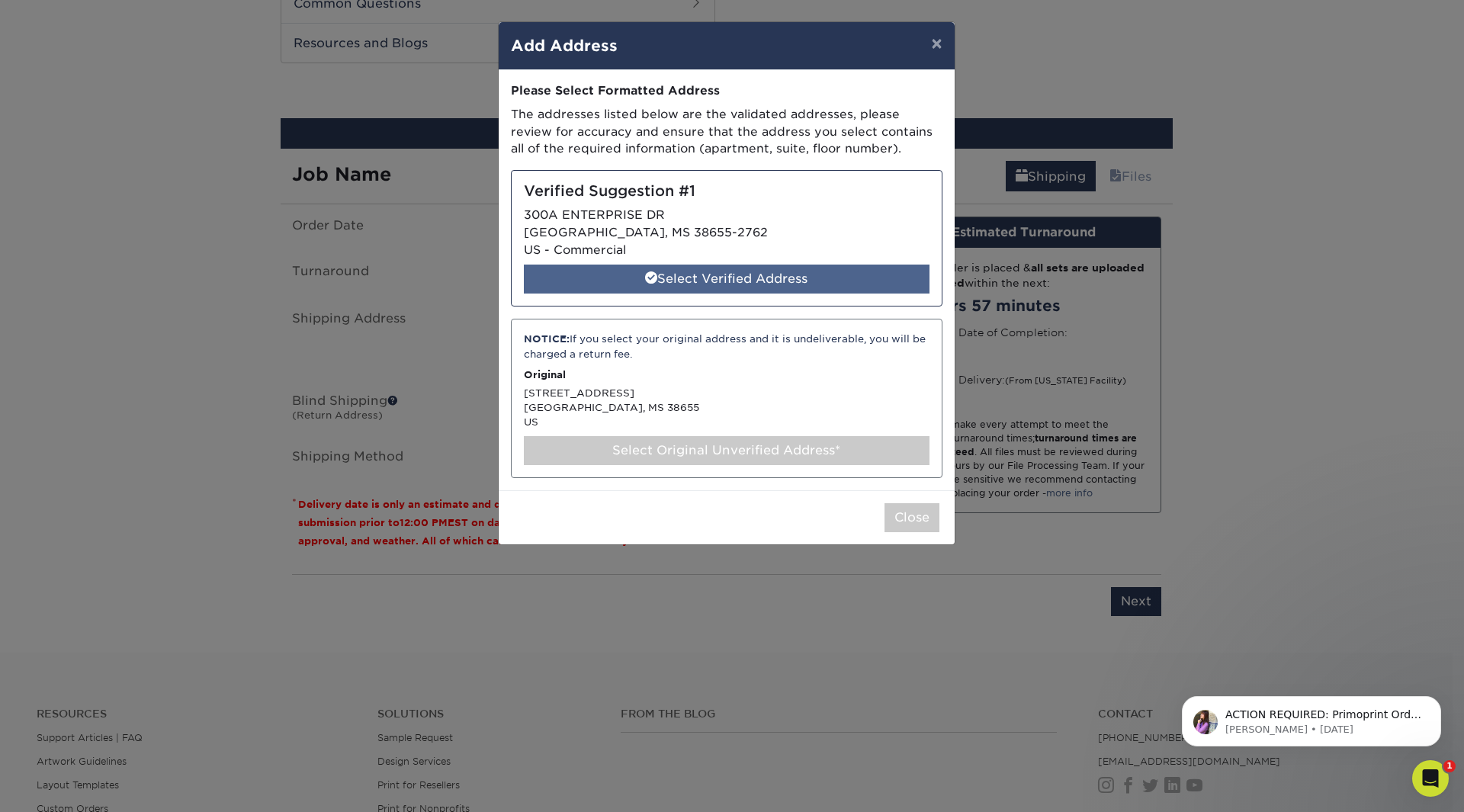
click at [683, 279] on div "Select Verified Address" at bounding box center [726, 279] width 406 height 29
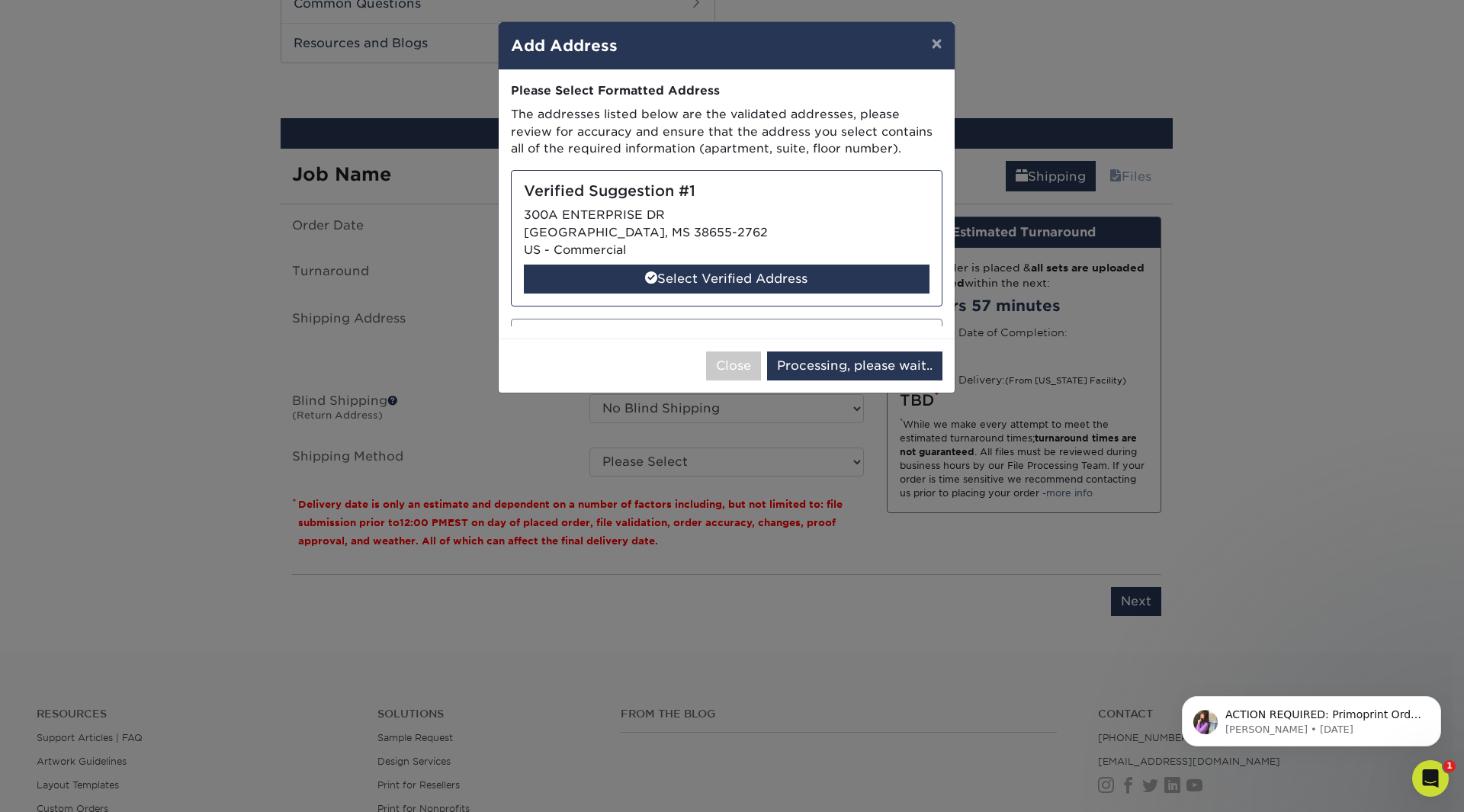
select select "285191"
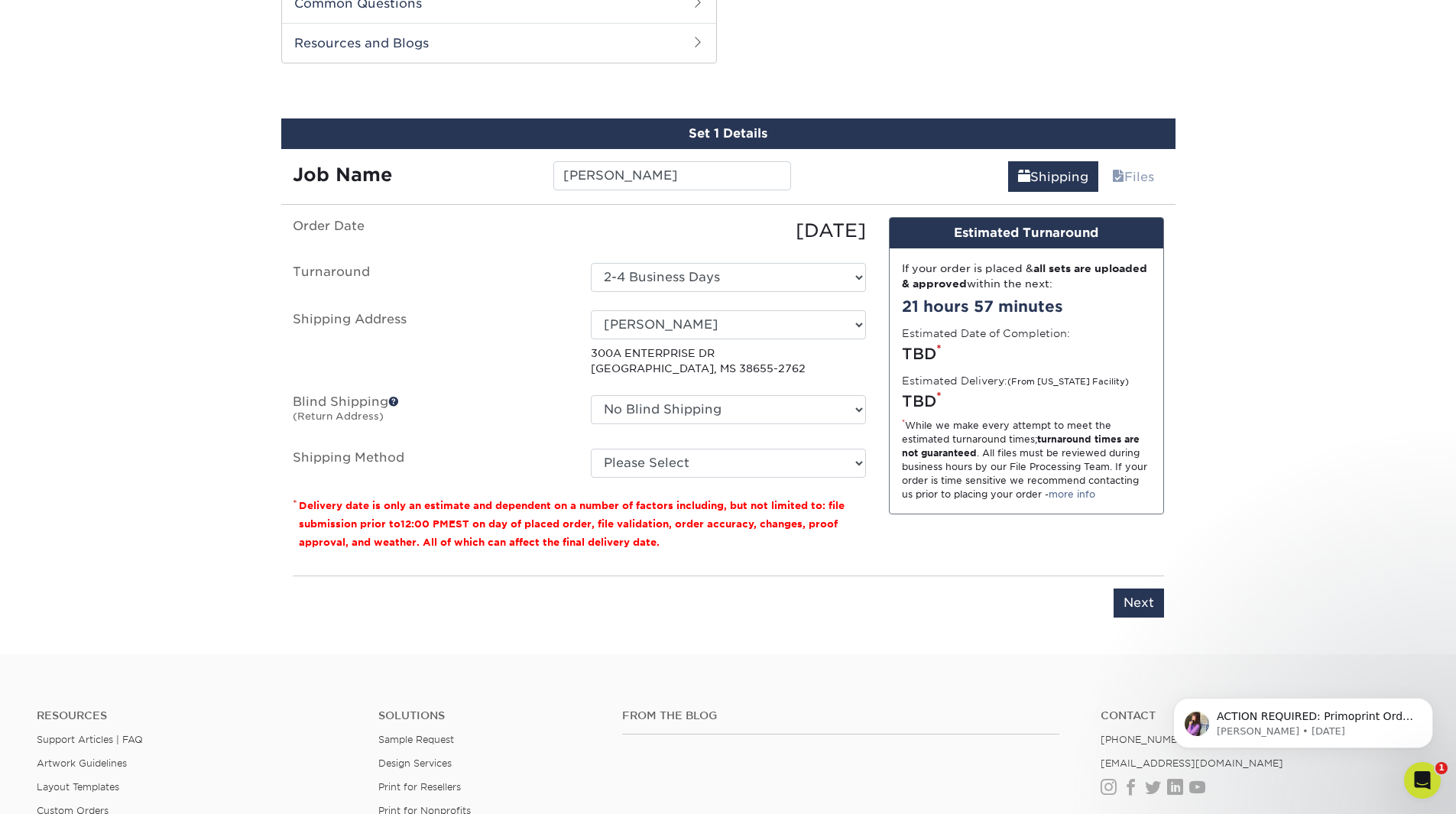
scroll to position [1076, 0]
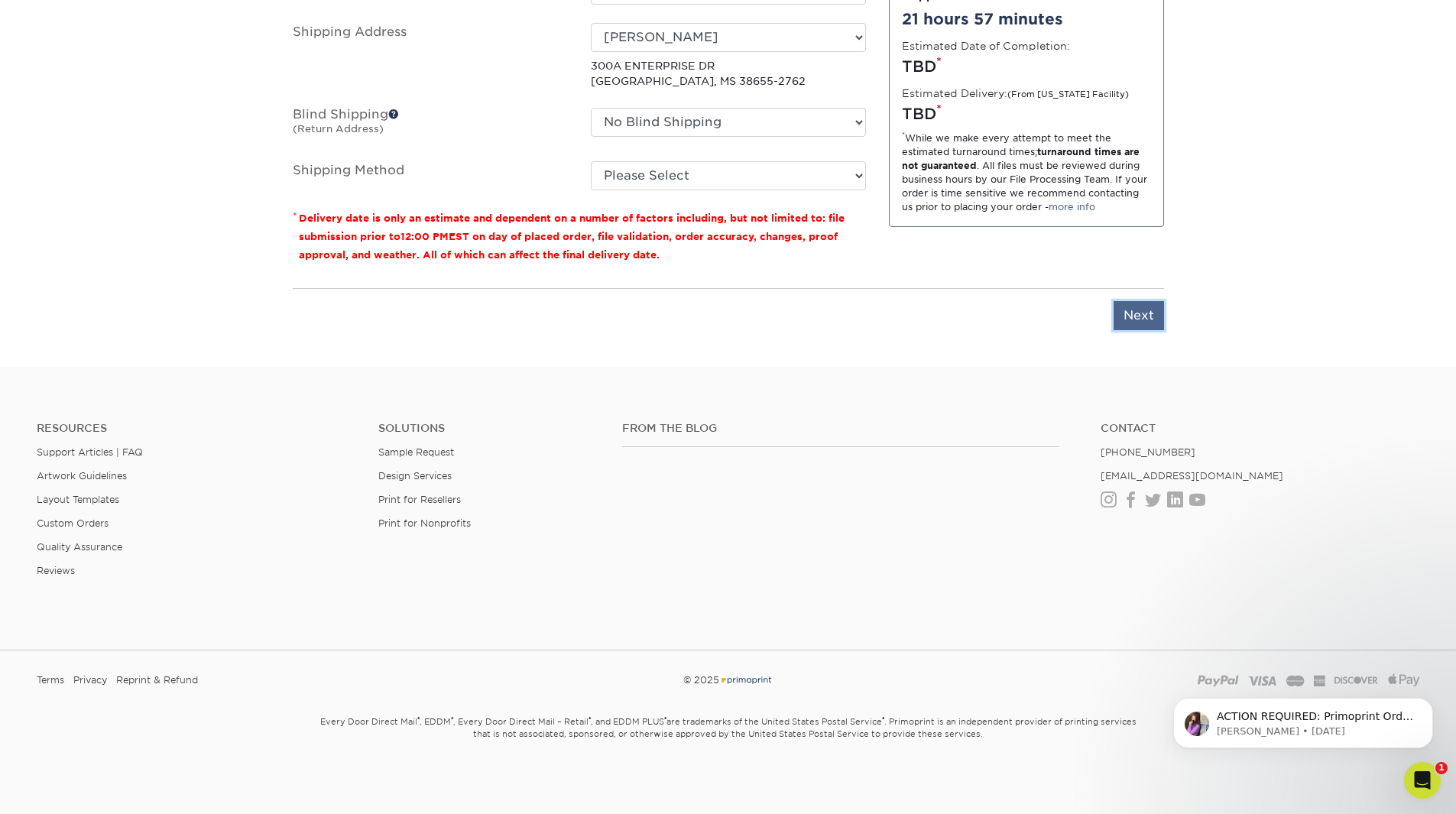
click at [1141, 309] on input "Next" at bounding box center [1138, 315] width 50 height 29
type input "Next"
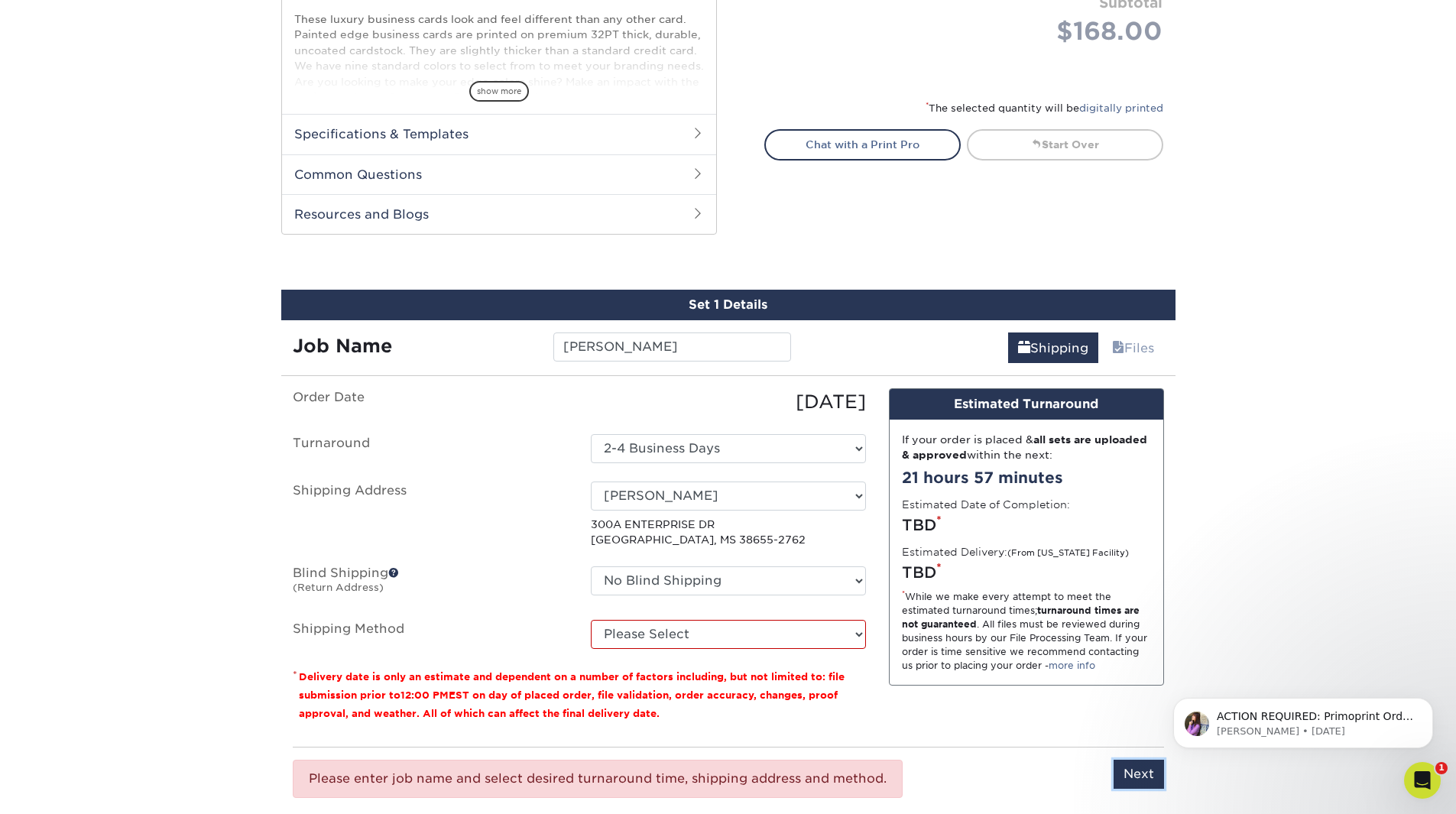
scroll to position [694, 0]
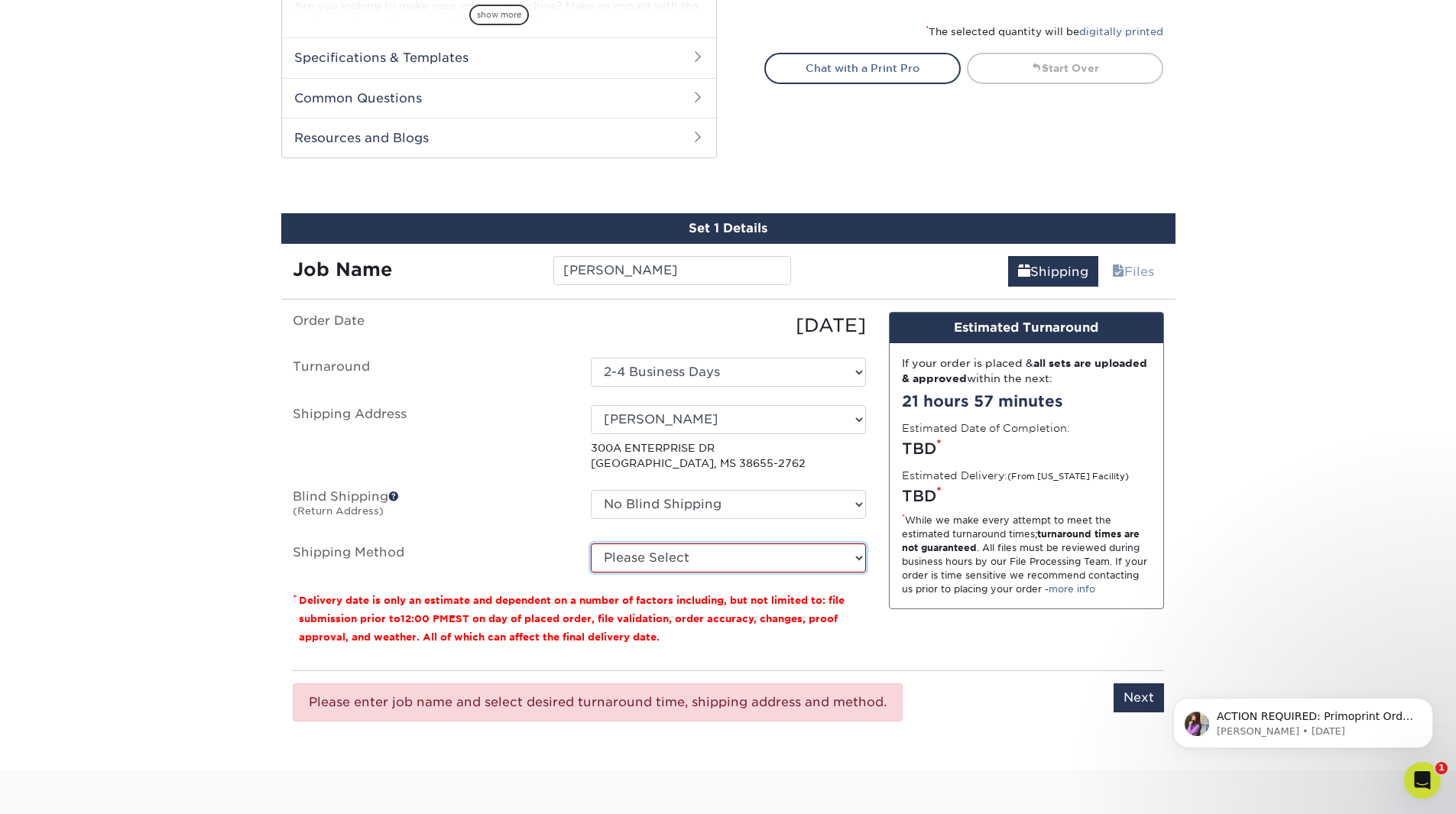
click at [649, 548] on select "Please Select Ground Shipping (+$7.84) 3 Day Shipping Service (+$18.68) 2 Day A…" at bounding box center [728, 557] width 276 height 29
select select "03"
click at [591, 543] on select "Please Select Ground Shipping (+$7.84) 3 Day Shipping Service (+$18.68) 2 Day A…" at bounding box center [728, 557] width 276 height 29
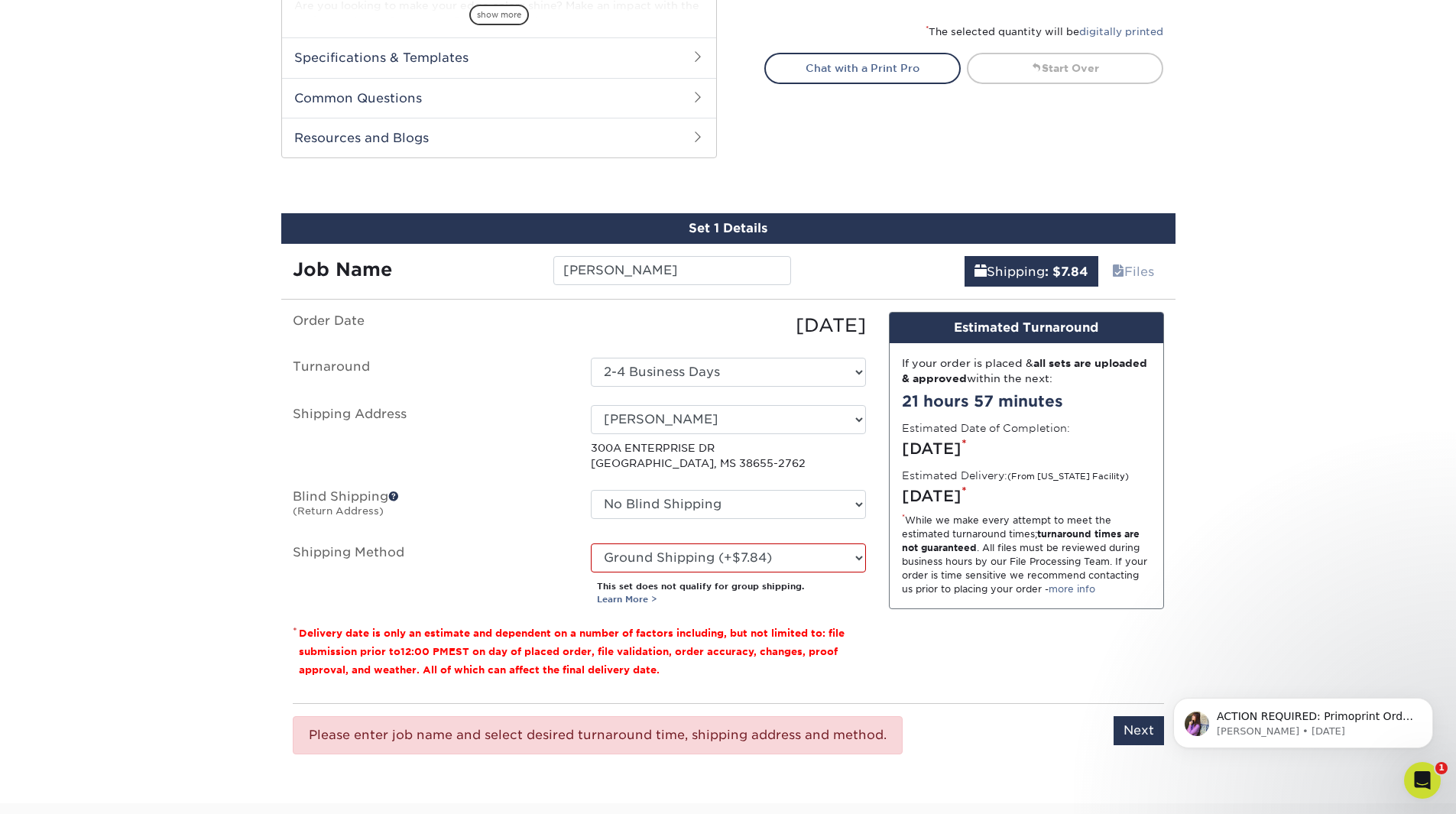
click at [979, 682] on div "Design Estimated Turnaround If your order is placed & all sets are uploaded & a…" at bounding box center [1027, 501] width 298 height 379
click at [1133, 734] on input "Next" at bounding box center [1138, 730] width 50 height 29
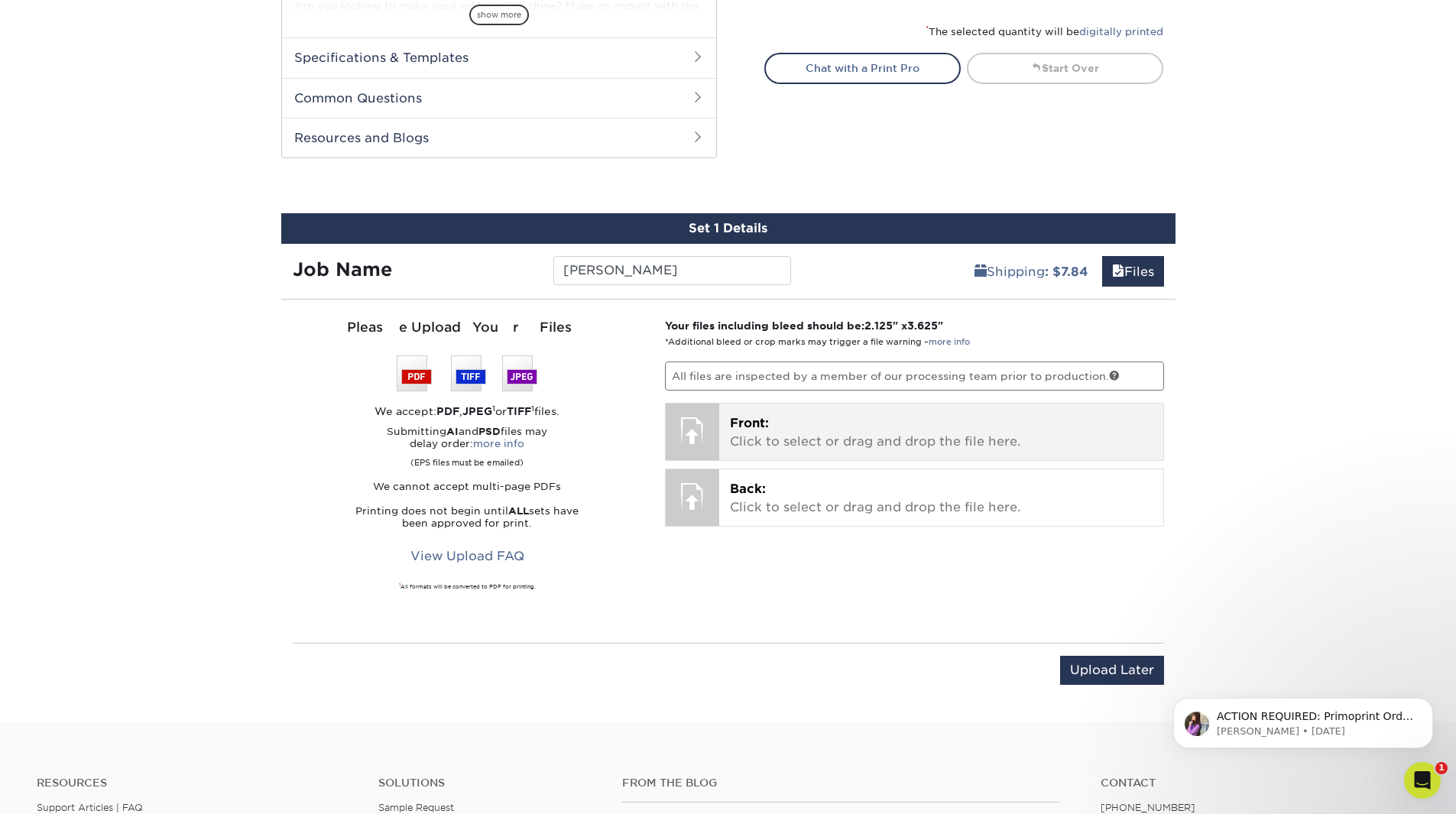
click at [754, 436] on p "Front: Click to select or drag and drop the file here." at bounding box center [942, 432] width 423 height 37
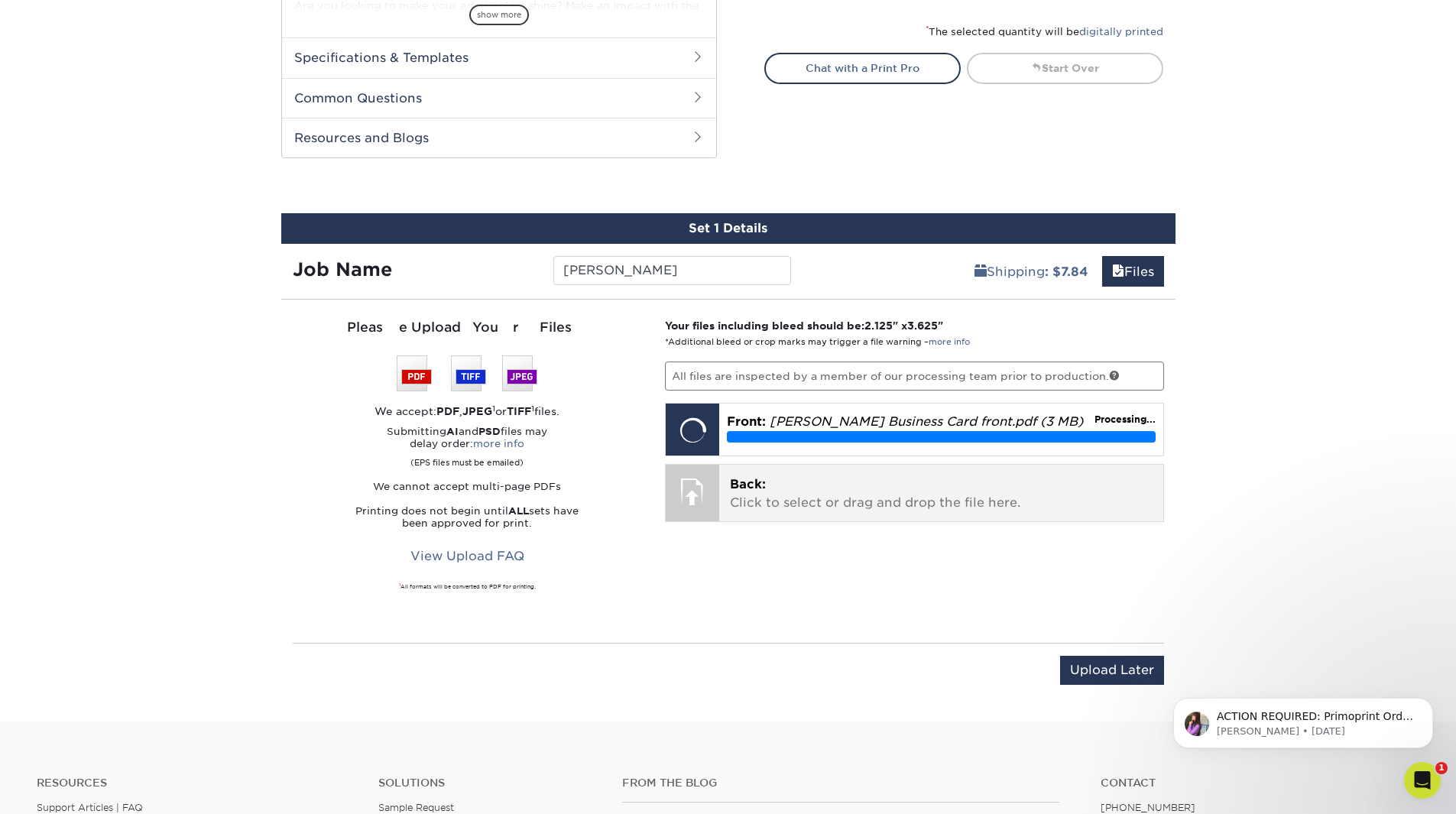
click at [870, 504] on p "Back: Click to select or drag and drop the file here." at bounding box center [942, 493] width 423 height 37
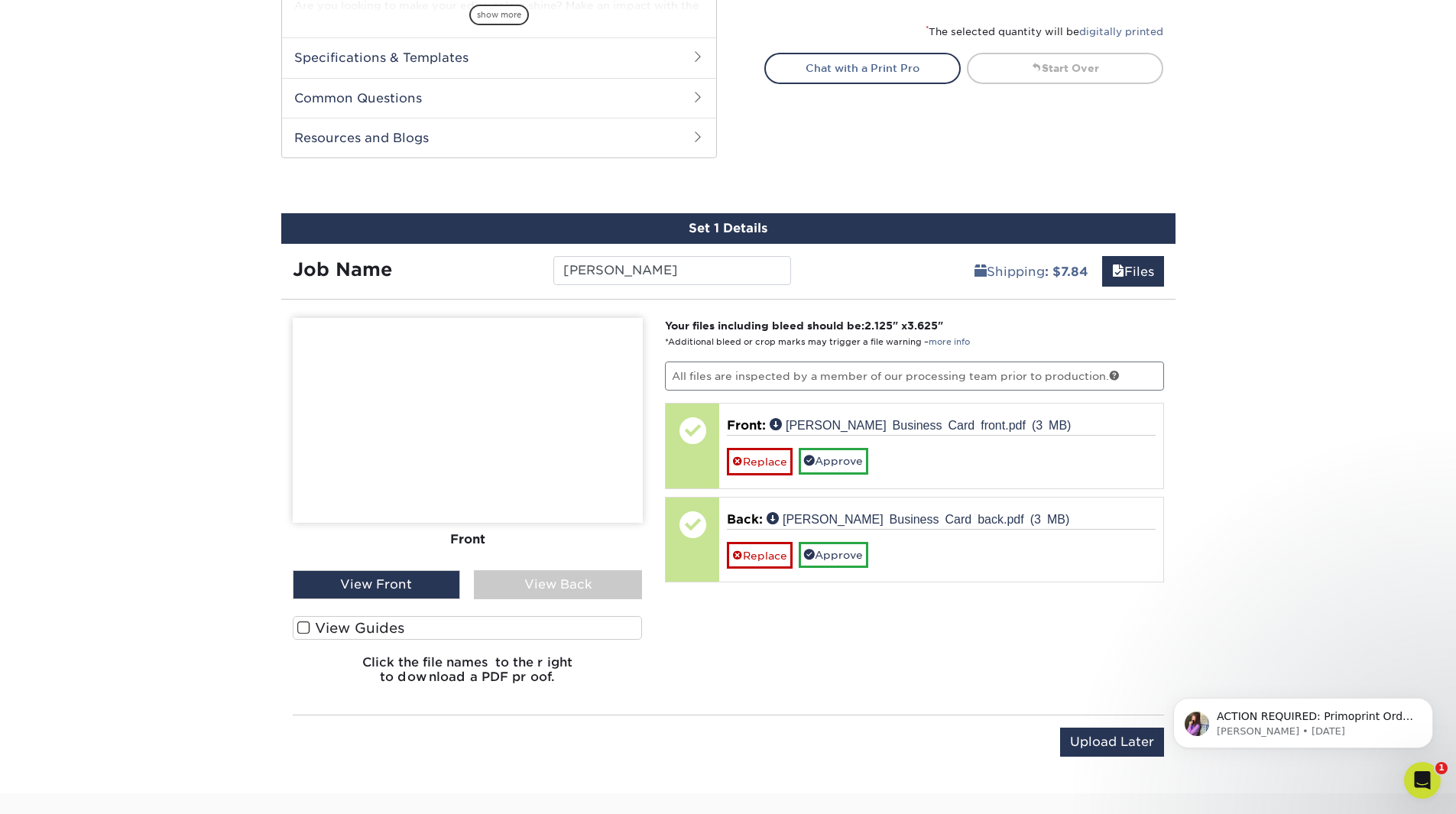
click at [580, 595] on div "View Back" at bounding box center [558, 584] width 168 height 29
